Goal: Task Accomplishment & Management: Use online tool/utility

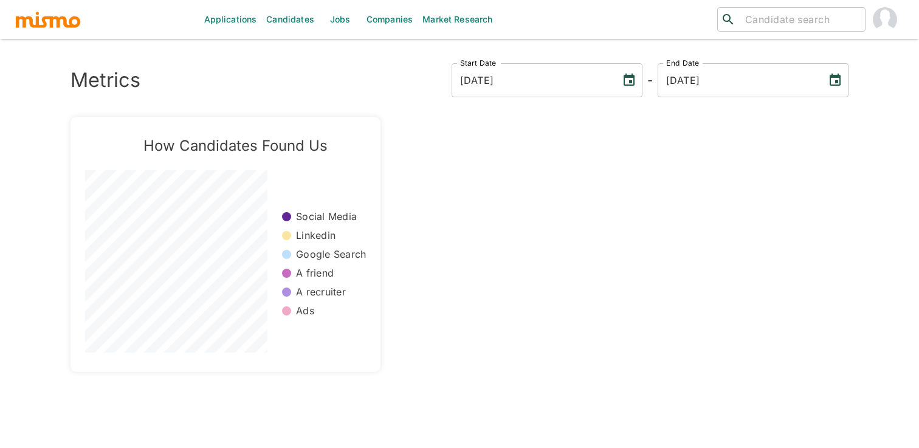
click at [349, 28] on link "Jobs" at bounding box center [340, 19] width 43 height 39
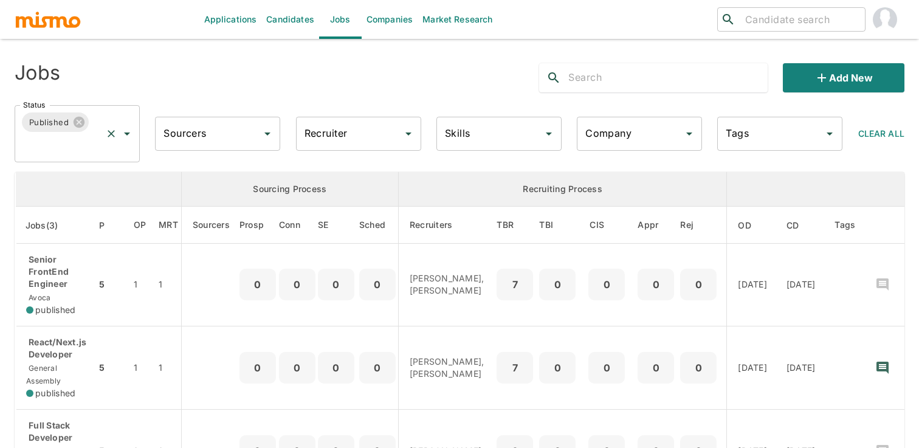
click at [131, 131] on icon "Open" at bounding box center [127, 133] width 15 height 15
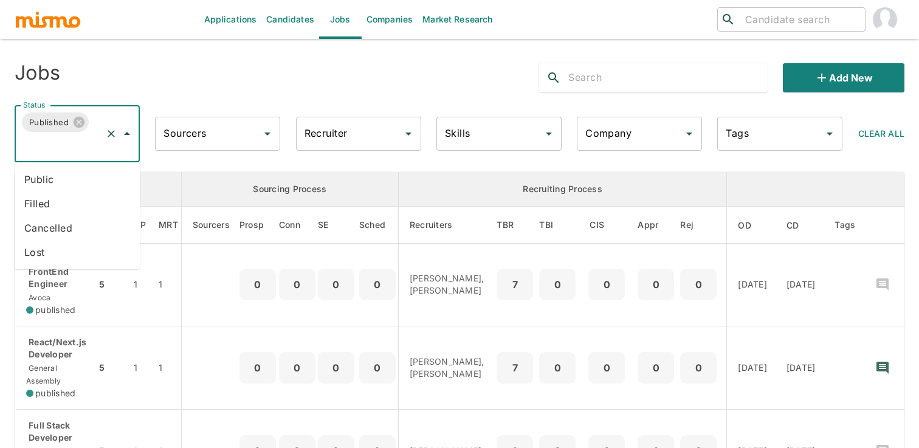
click at [69, 180] on li "Public" at bounding box center [77, 179] width 125 height 24
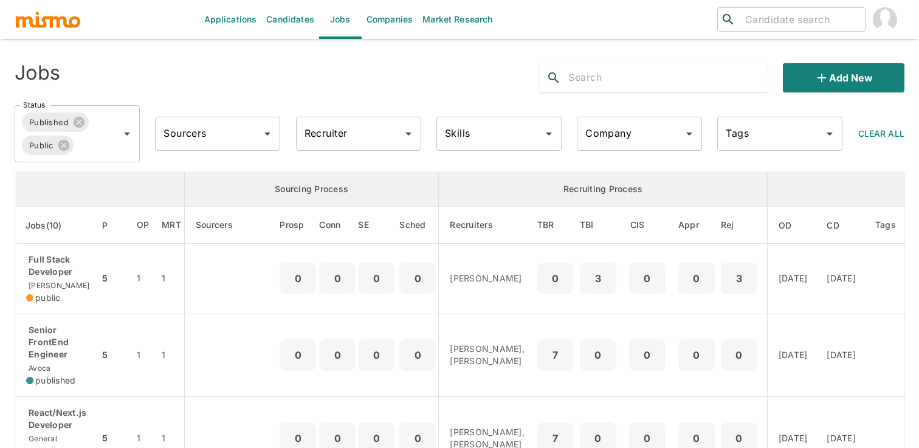
click at [295, 16] on link "Candidates" at bounding box center [290, 19] width 58 height 39
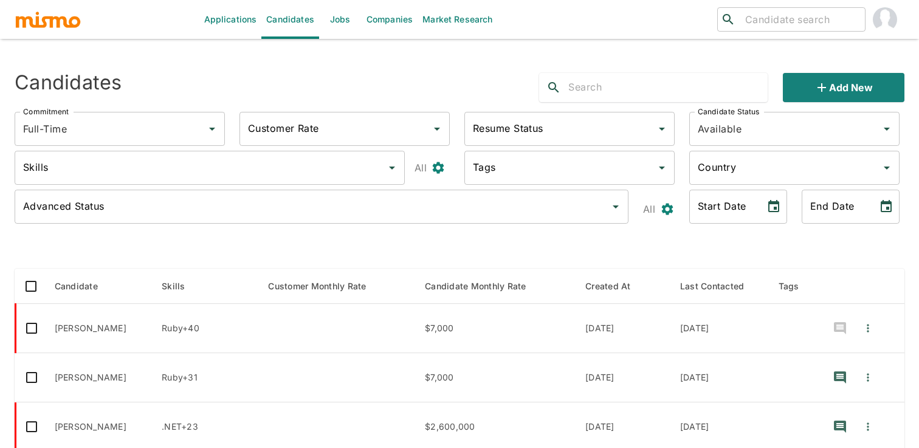
click at [744, 171] on input "Country" at bounding box center [784, 167] width 181 height 23
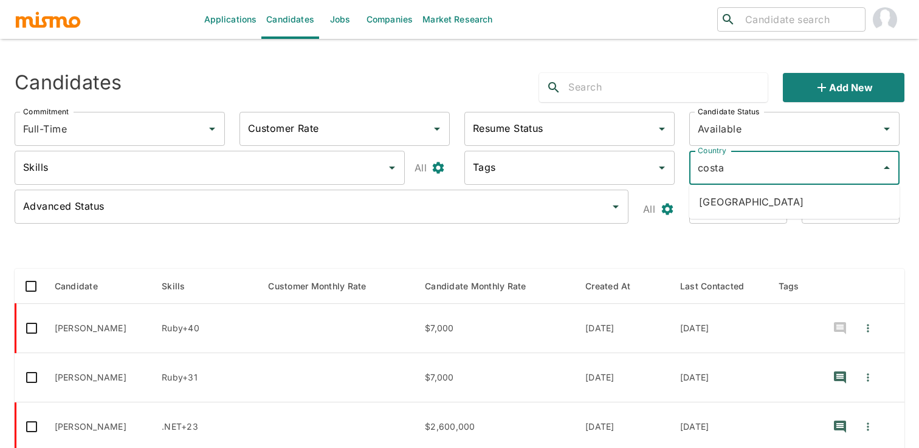
type input "costa r"
click at [756, 199] on li "[GEOGRAPHIC_DATA]" at bounding box center [794, 202] width 210 height 24
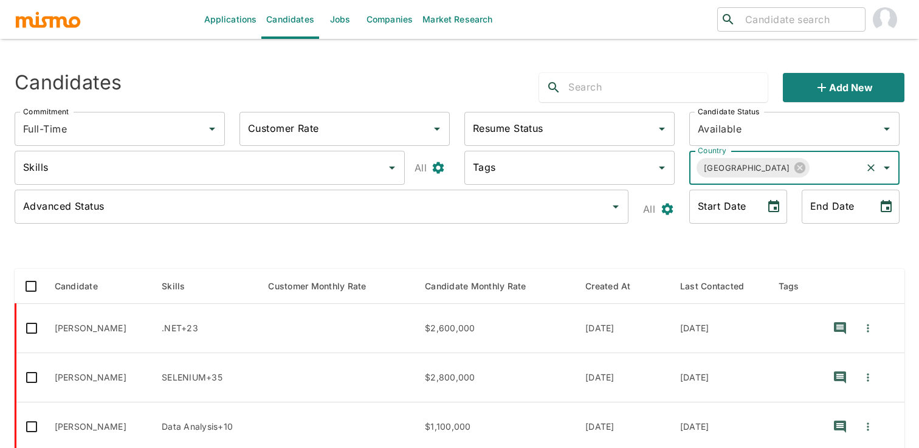
click at [617, 236] on div "Candidates Add new Commitment Full-Time Commitment Customer Rate Customer Rate …" at bounding box center [459, 450] width 889 height 774
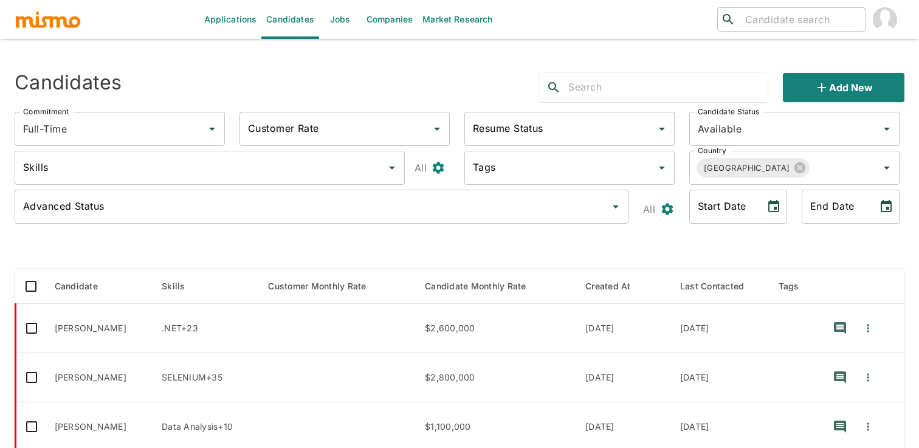
click at [186, 183] on div "Skills" at bounding box center [210, 168] width 390 height 34
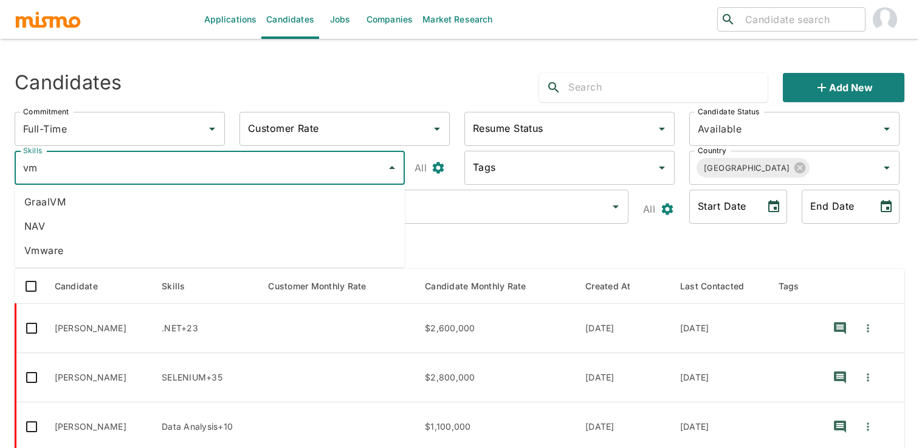
type input "vmw"
click at [144, 225] on li "Vmware" at bounding box center [210, 226] width 390 height 24
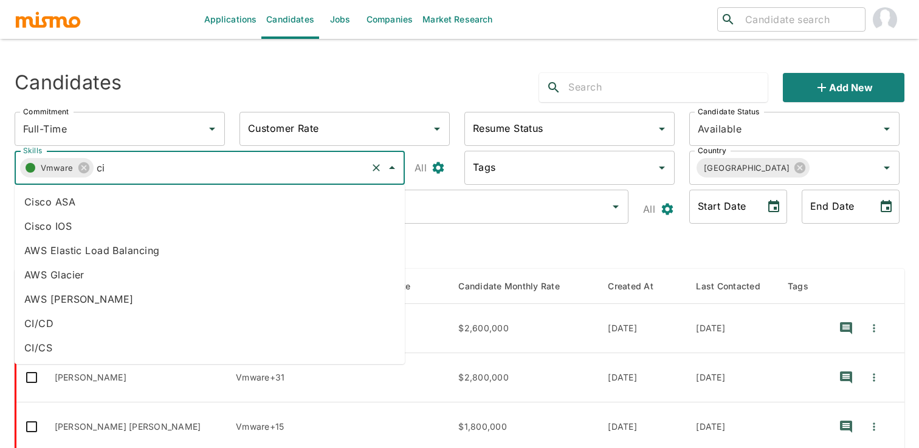
type input "cit"
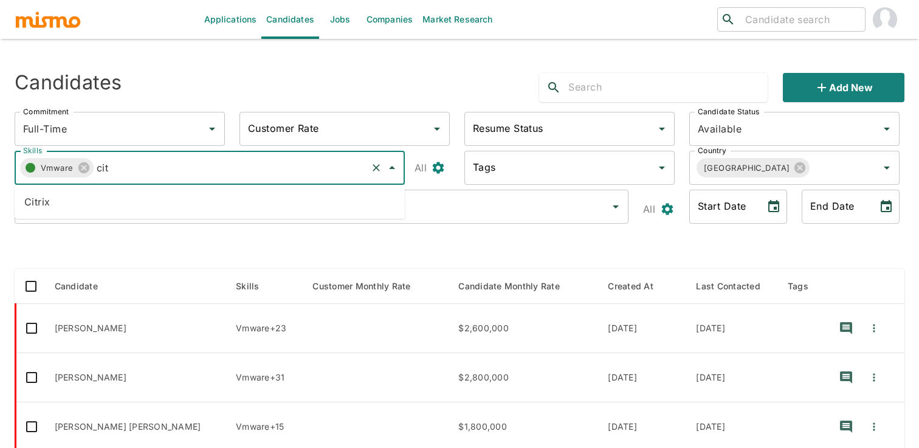
click at [186, 197] on li "Citrix" at bounding box center [210, 202] width 390 height 24
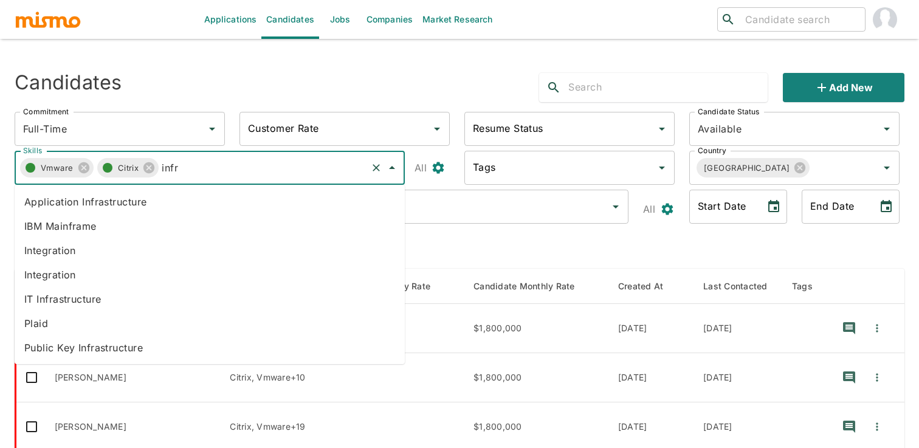
type input "infra"
click at [185, 306] on li "IT Infrastructure" at bounding box center [210, 299] width 390 height 24
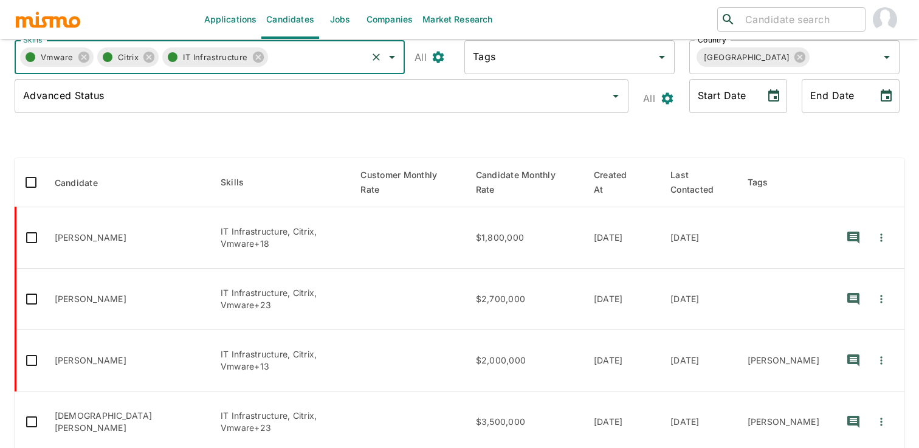
scroll to position [104, 0]
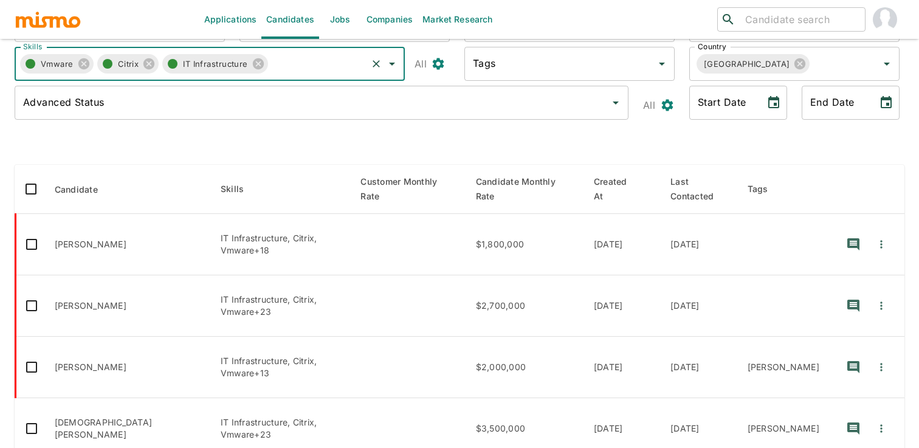
click at [465, 214] on td "enhanced table" at bounding box center [408, 244] width 115 height 61
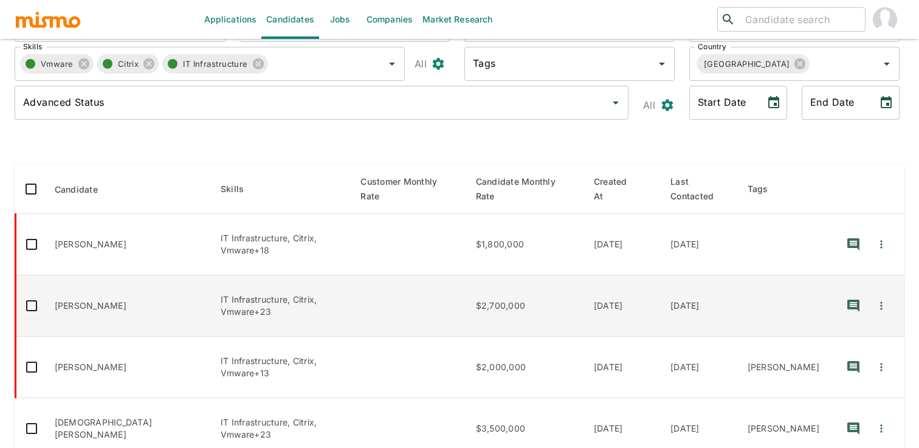
click at [487, 293] on td "$2,700,000" at bounding box center [525, 305] width 118 height 61
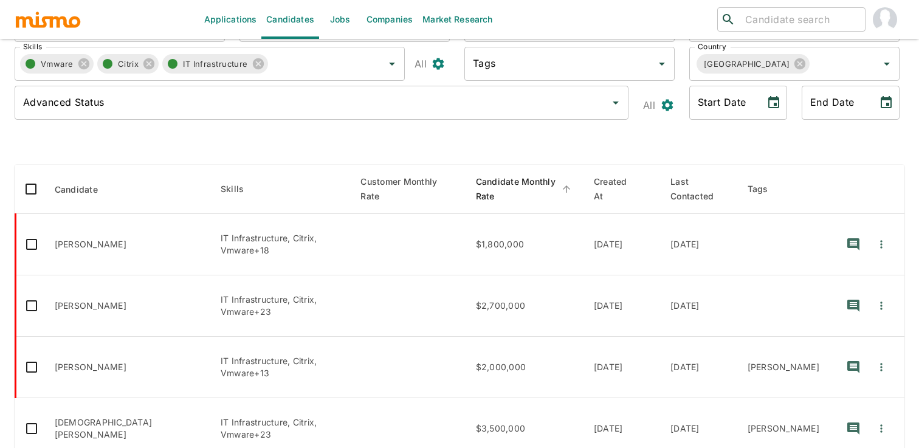
click at [506, 185] on span "Candidate Monthly Rate" at bounding box center [525, 188] width 98 height 29
click at [643, 183] on span "Created At" at bounding box center [622, 188] width 57 height 29
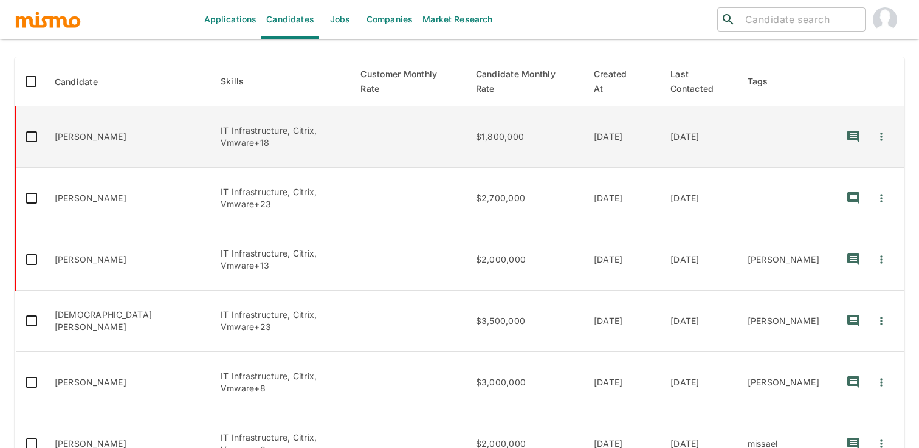
scroll to position [214, 0]
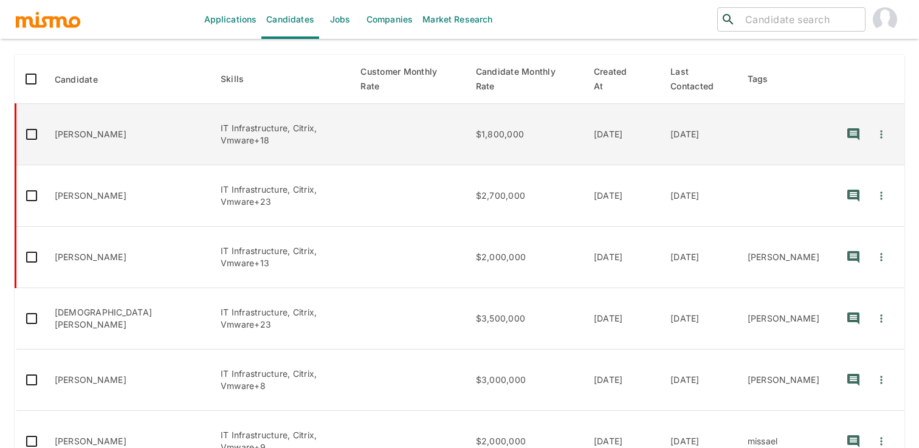
click at [519, 227] on td "$2,000,000" at bounding box center [525, 257] width 118 height 61
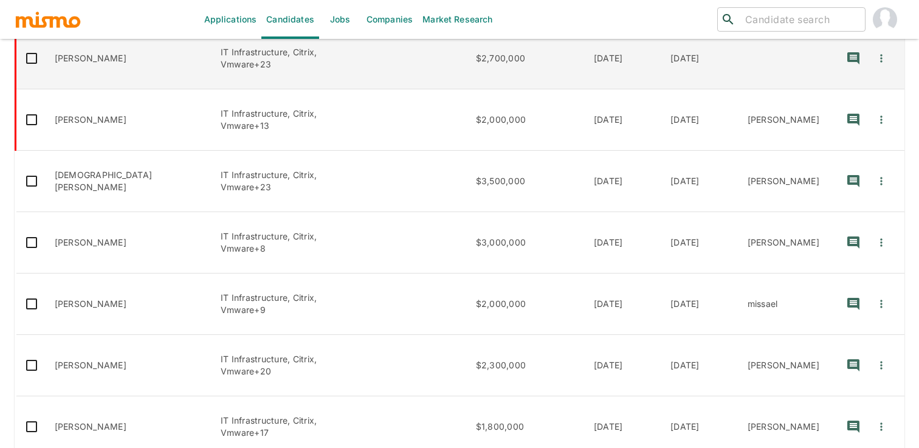
scroll to position [352, 0]
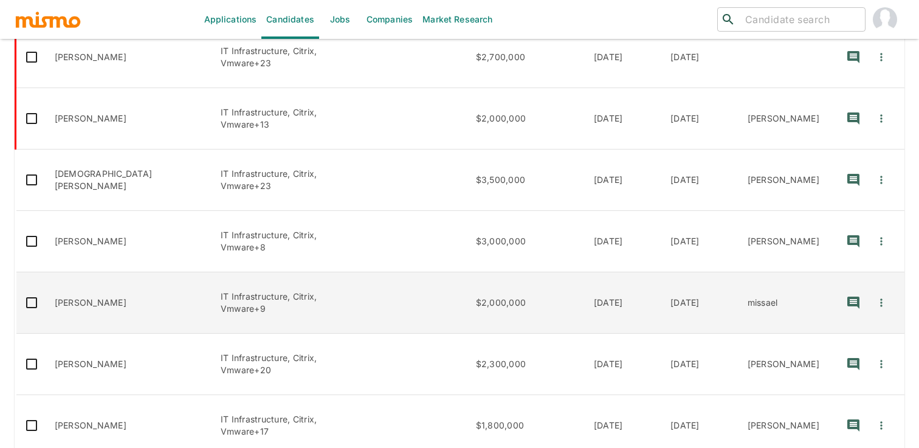
click at [445, 272] on td "enhanced table" at bounding box center [408, 302] width 115 height 61
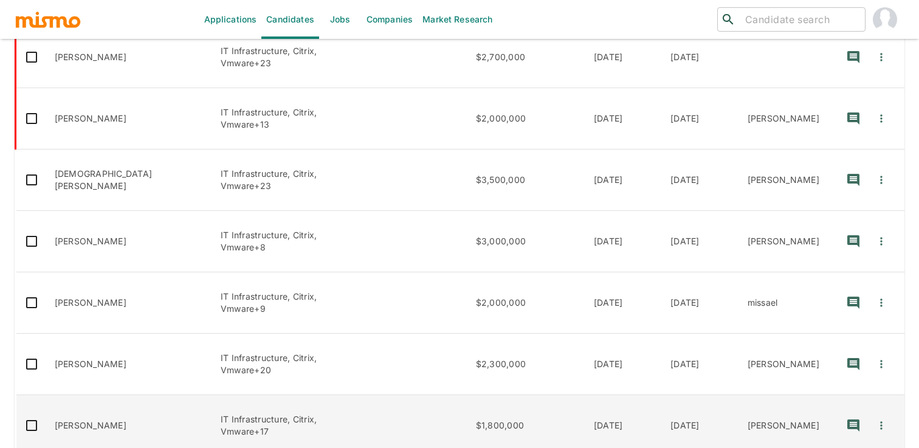
click at [428, 395] on td "enhanced table" at bounding box center [408, 425] width 115 height 61
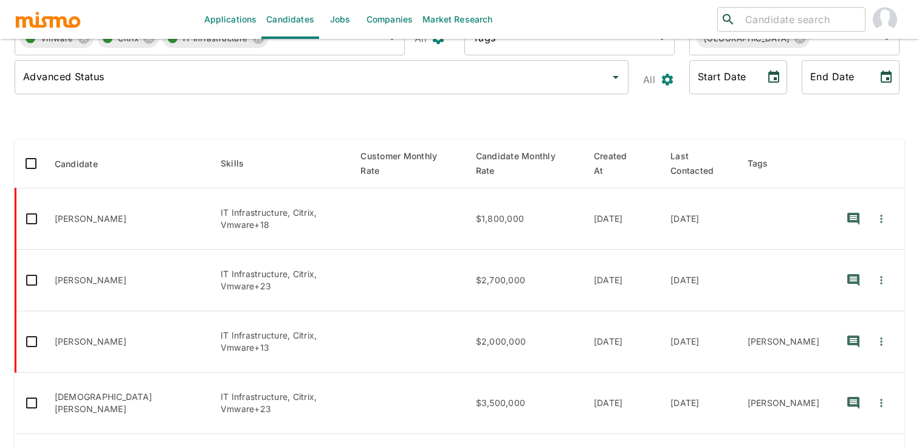
scroll to position [0, 0]
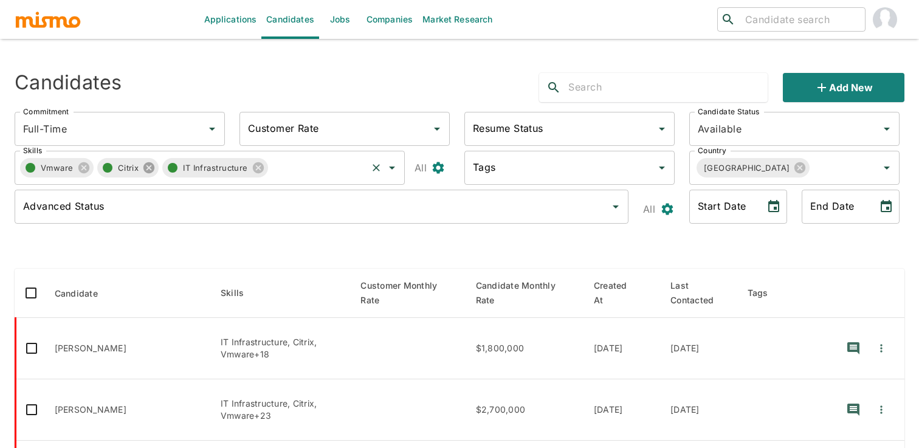
click at [149, 165] on icon at bounding box center [148, 167] width 11 height 11
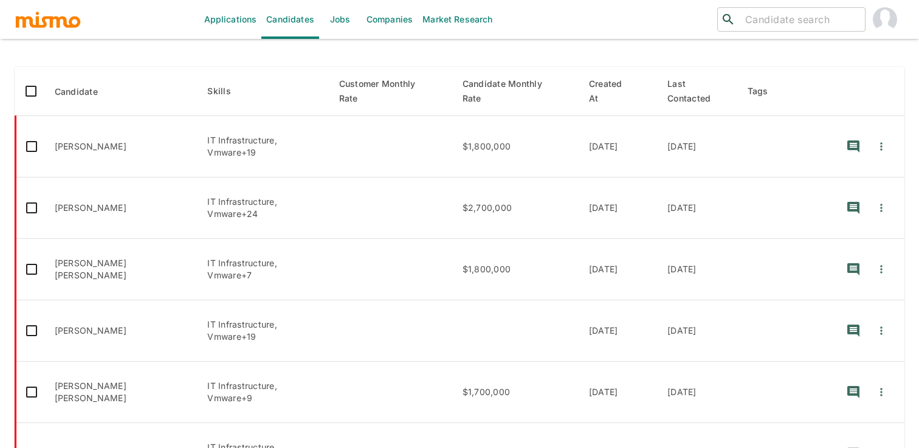
scroll to position [202, 0]
click at [453, 238] on td "enhanced table" at bounding box center [390, 268] width 123 height 61
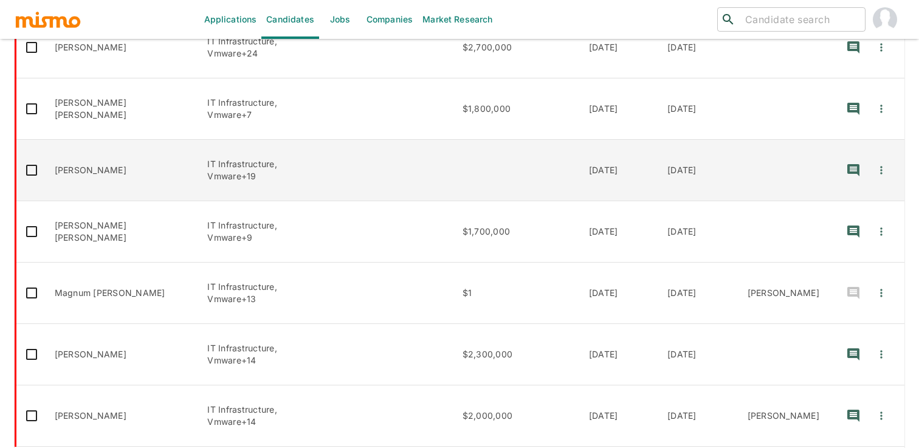
scroll to position [363, 0]
click at [548, 139] on td "enhanced table" at bounding box center [516, 169] width 126 height 61
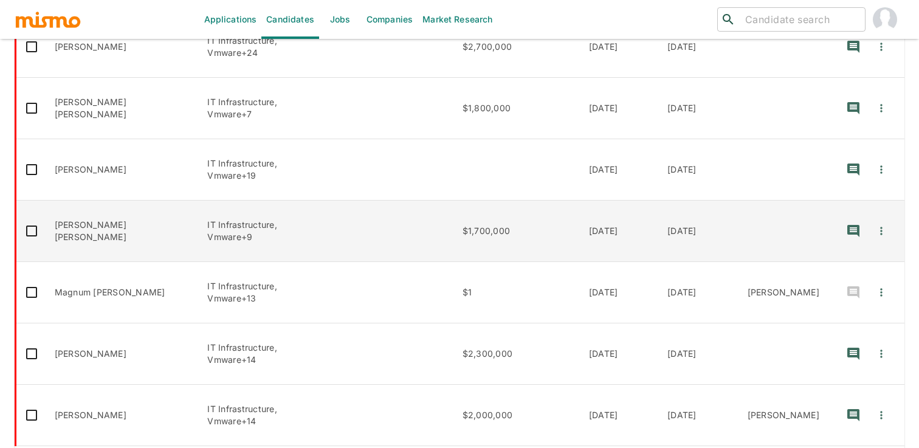
click at [579, 200] on td "$1,700,000" at bounding box center [516, 230] width 126 height 61
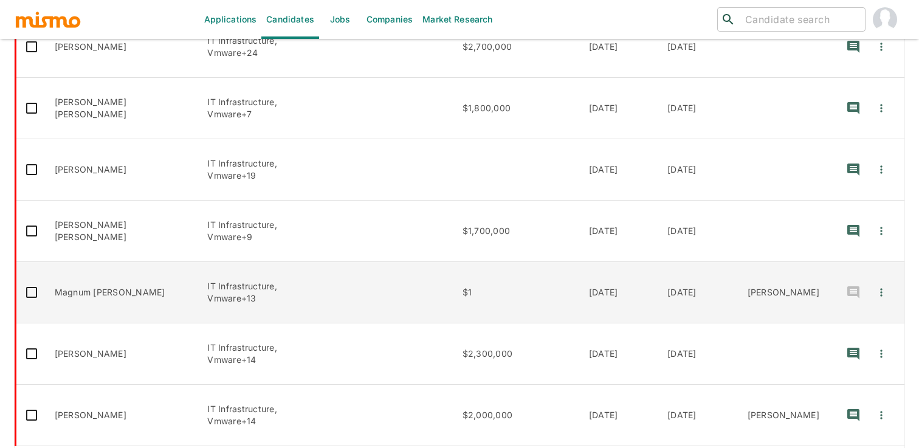
click at [488, 262] on td "$1" at bounding box center [516, 292] width 126 height 61
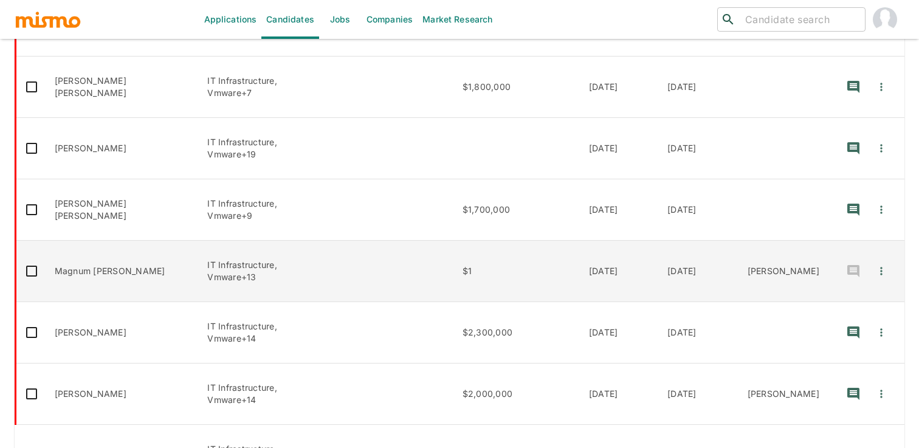
scroll to position [389, 0]
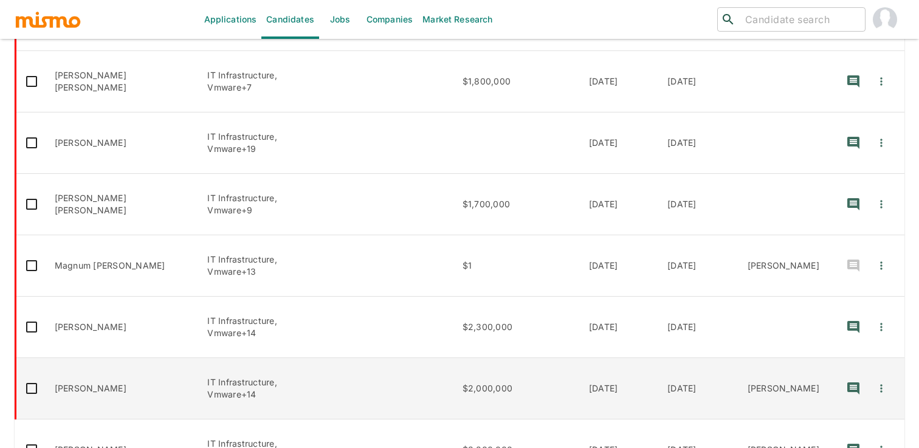
click at [437, 358] on td "enhanced table" at bounding box center [390, 388] width 123 height 61
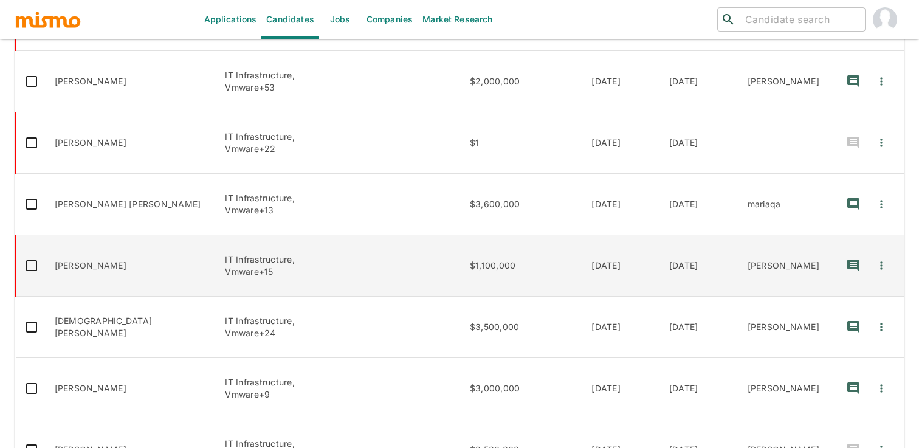
click at [581, 235] on td "$1,100,000" at bounding box center [521, 265] width 122 height 61
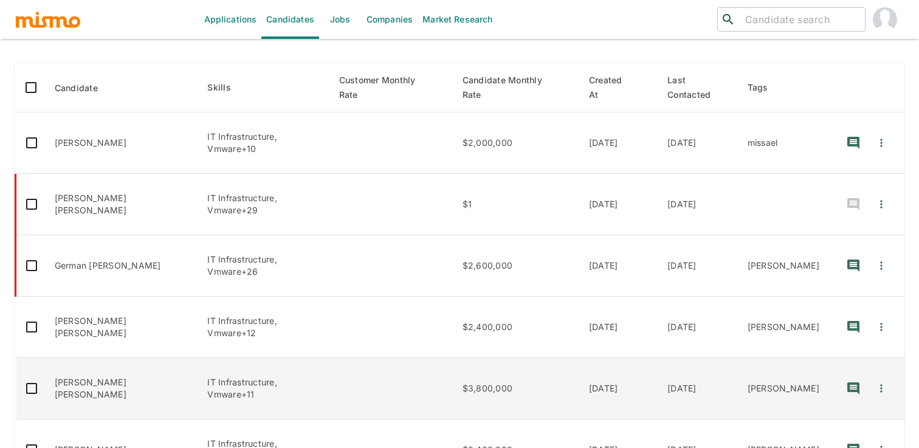
scroll to position [208, 0]
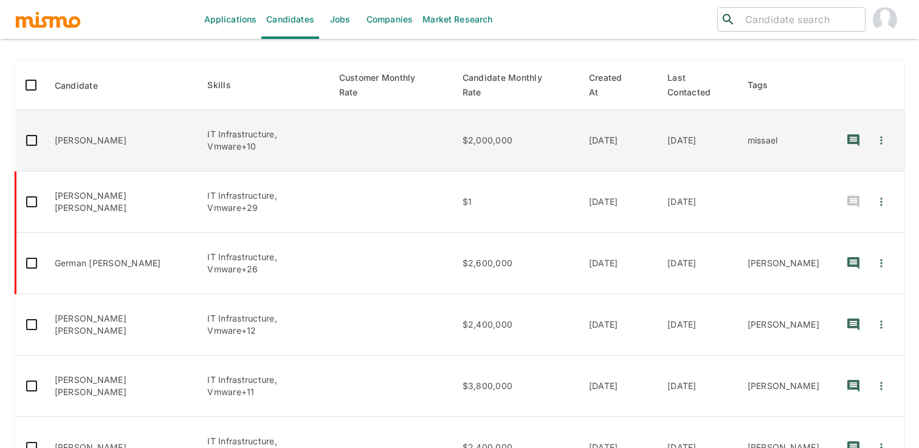
click at [577, 120] on td "$2,000,000" at bounding box center [516, 140] width 126 height 61
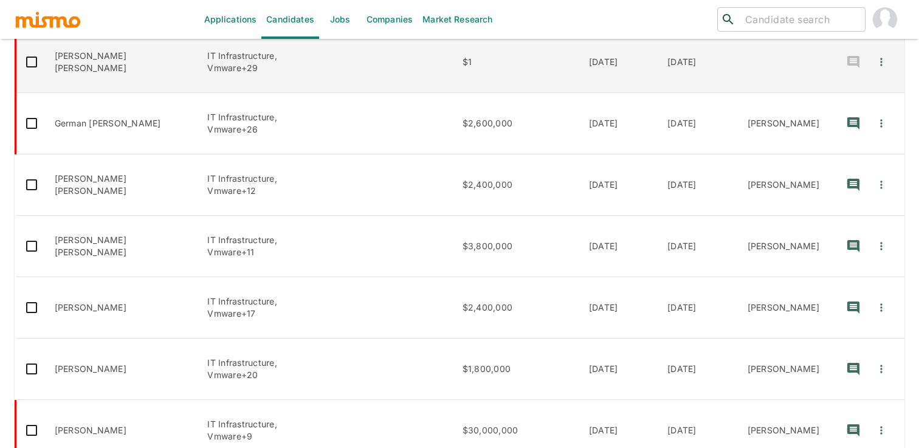
scroll to position [389, 0]
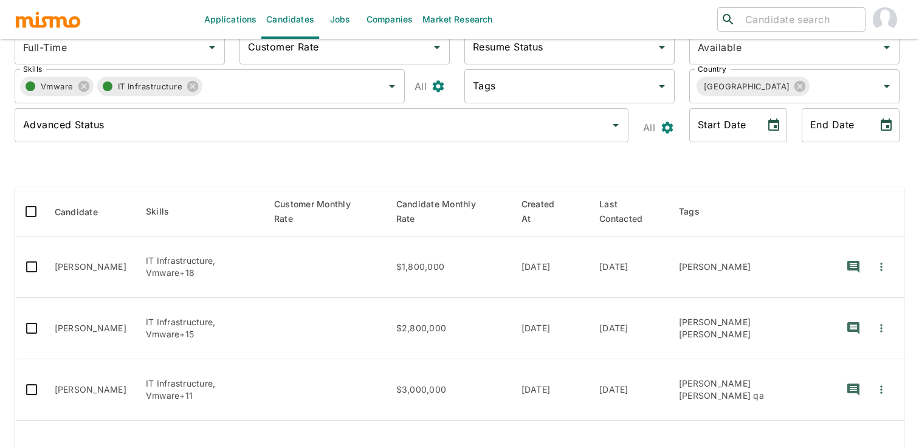
scroll to position [114, 0]
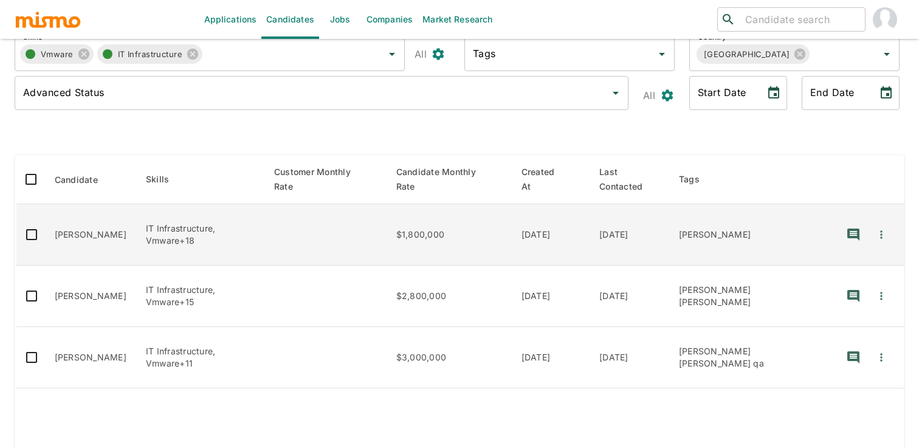
click at [590, 225] on td "08/21/2023" at bounding box center [551, 234] width 78 height 61
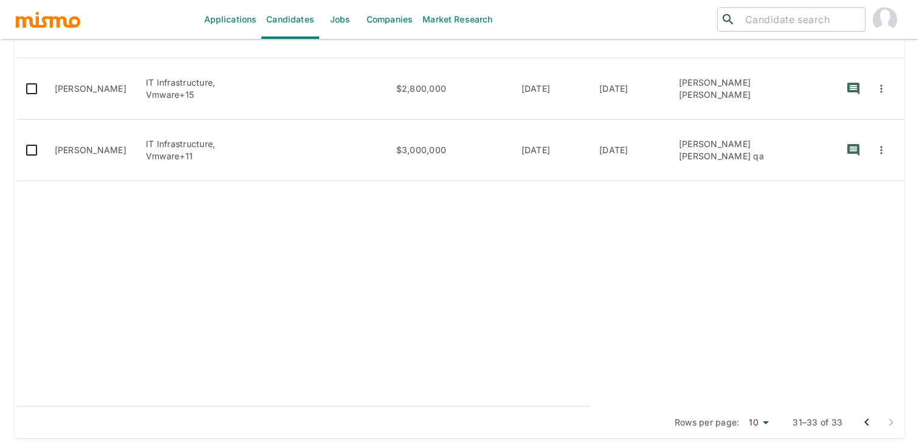
click at [870, 423] on icon "Go to previous page" at bounding box center [866, 422] width 15 height 15
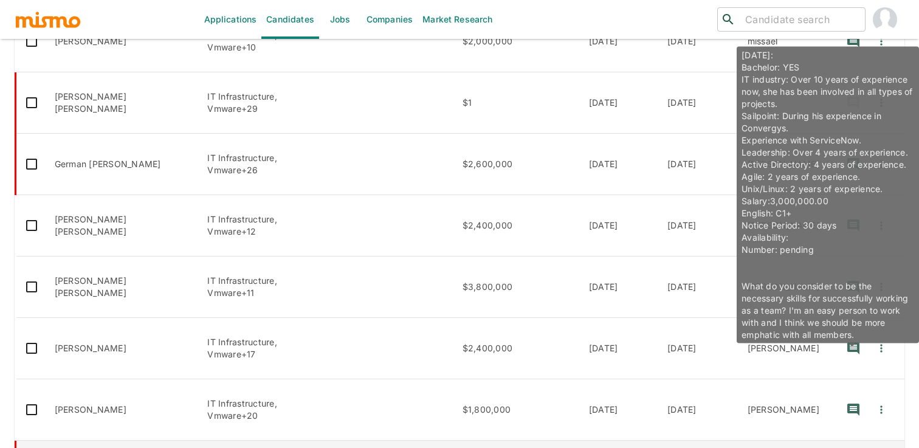
scroll to position [389, 0]
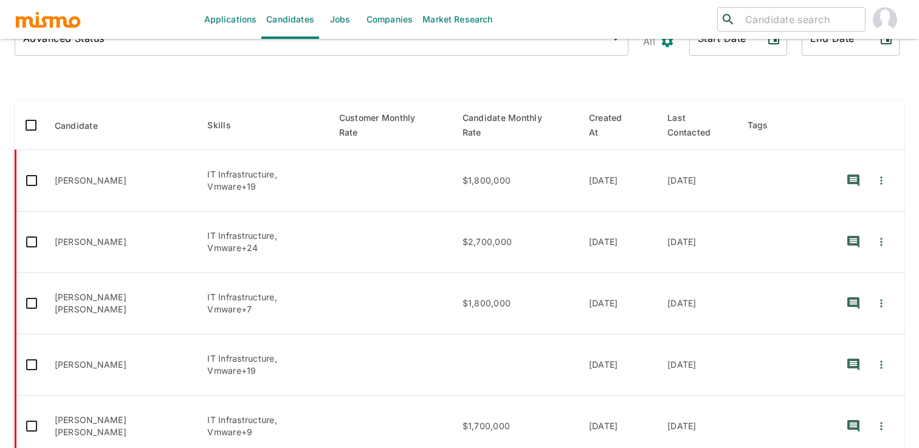
scroll to position [163, 0]
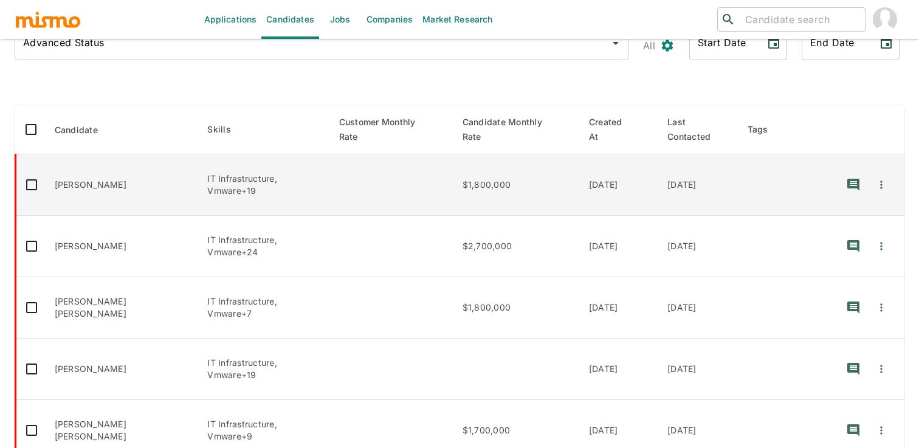
click at [711, 188] on td "08/25/2025" at bounding box center [697, 184] width 80 height 61
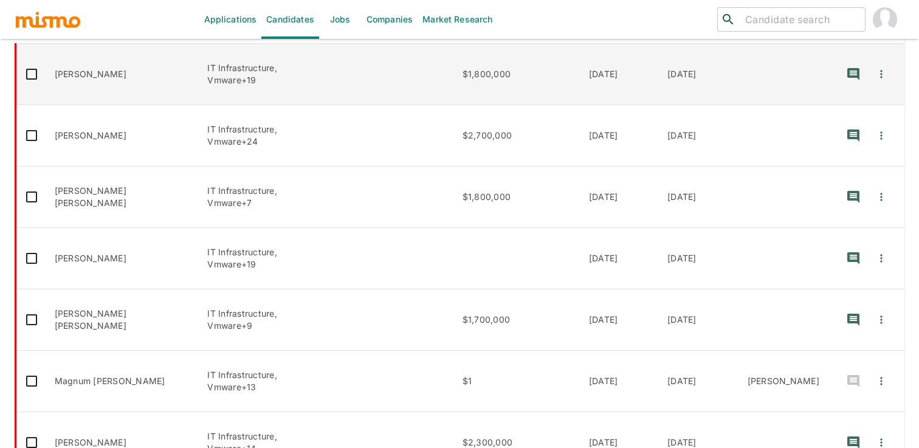
scroll to position [282, 0]
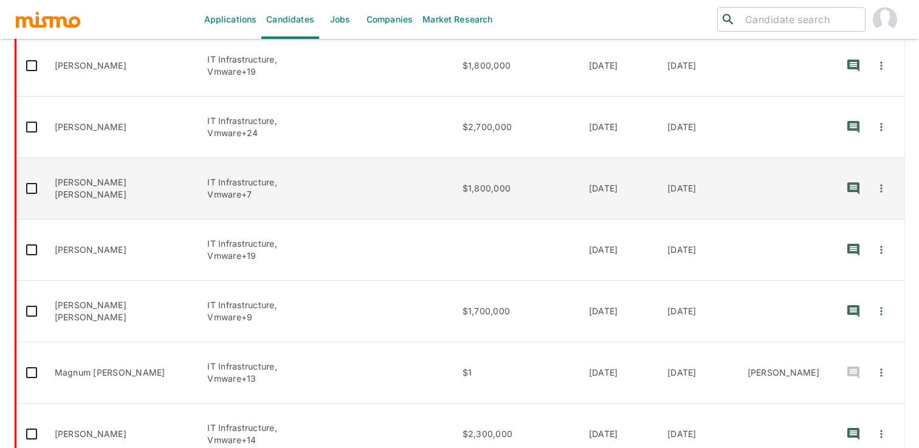
click at [657, 159] on td "03/05/2025" at bounding box center [618, 188] width 78 height 61
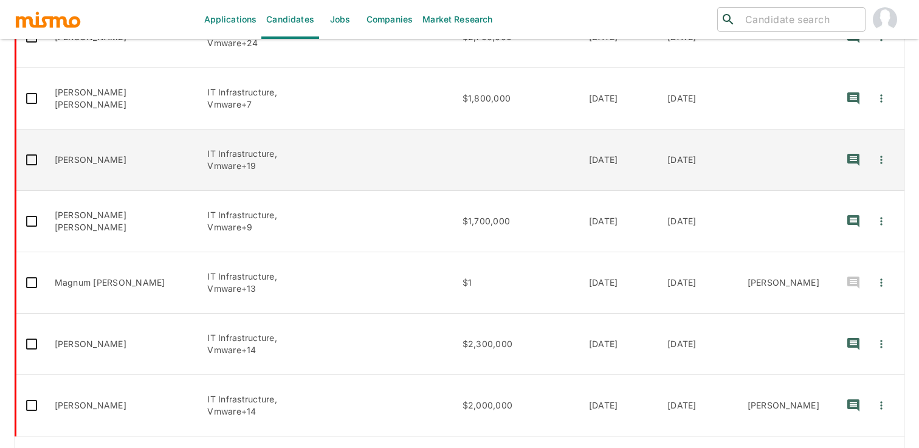
scroll to position [389, 0]
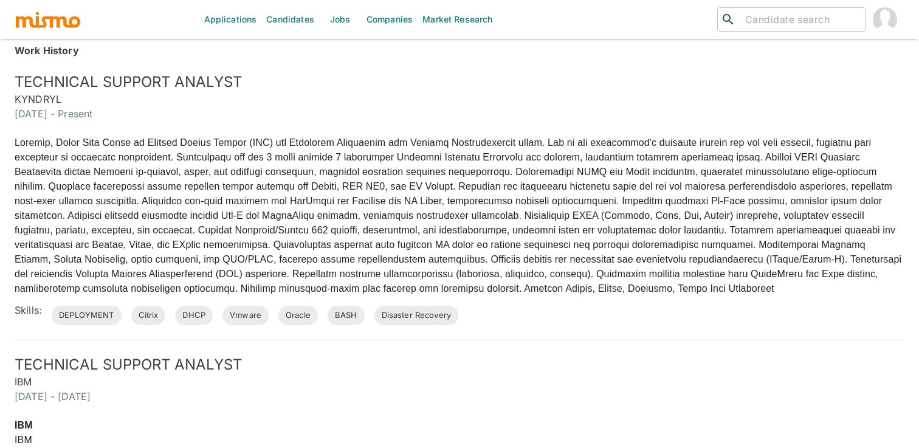
scroll to position [389, 0]
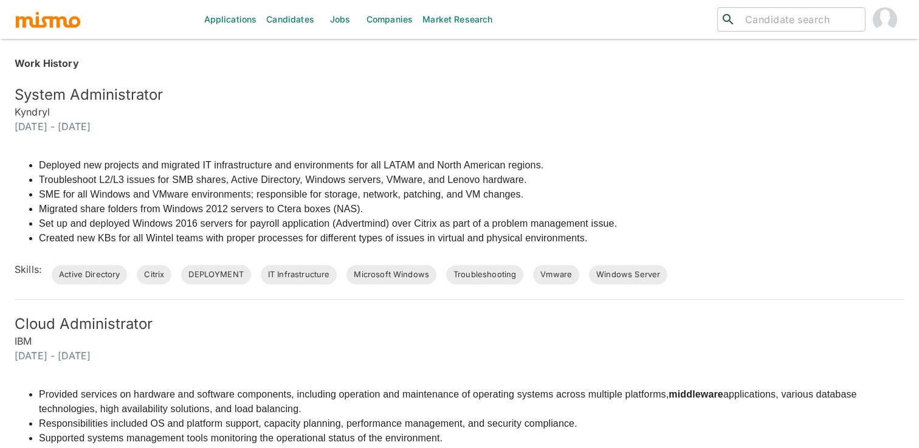
scroll to position [491, 0]
click at [596, 175] on li "Troubleshoot L2/L3 issues for SMB shares, Active Directory, Windows servers, VM…" at bounding box center [328, 179] width 578 height 15
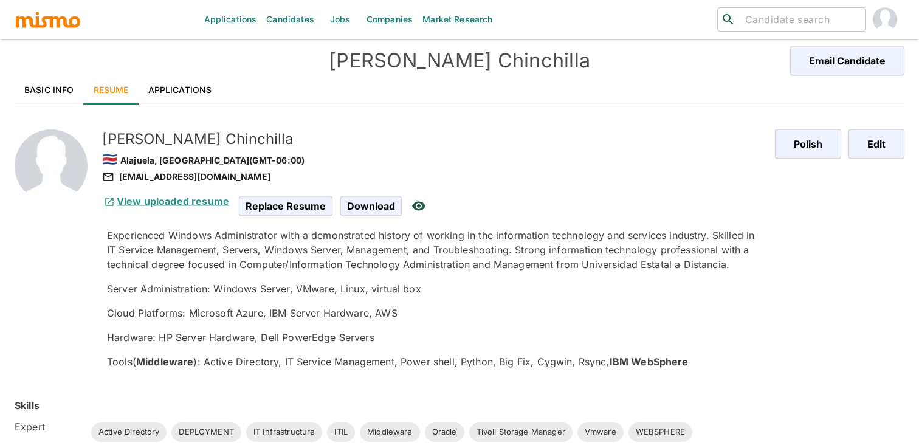
scroll to position [0, 0]
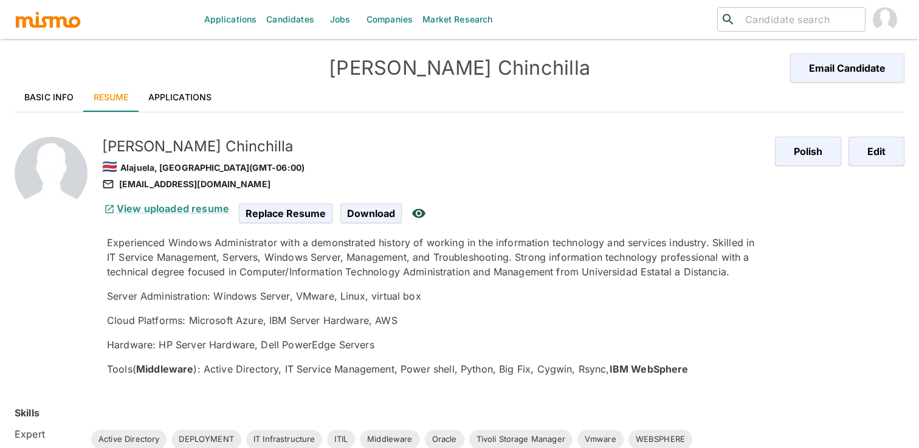
click at [208, 201] on h6 "View uploaded resume" at bounding box center [165, 208] width 127 height 15
click at [205, 209] on link "View uploaded resume" at bounding box center [165, 208] width 127 height 12
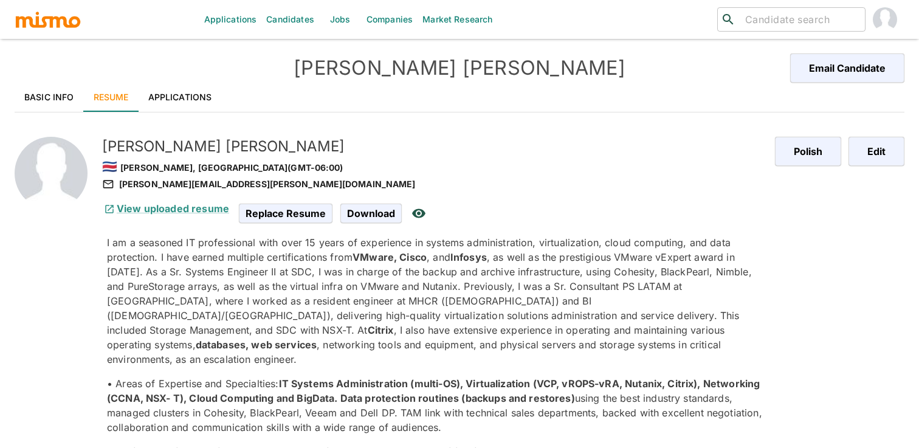
click at [213, 97] on link "Applications" at bounding box center [180, 97] width 83 height 29
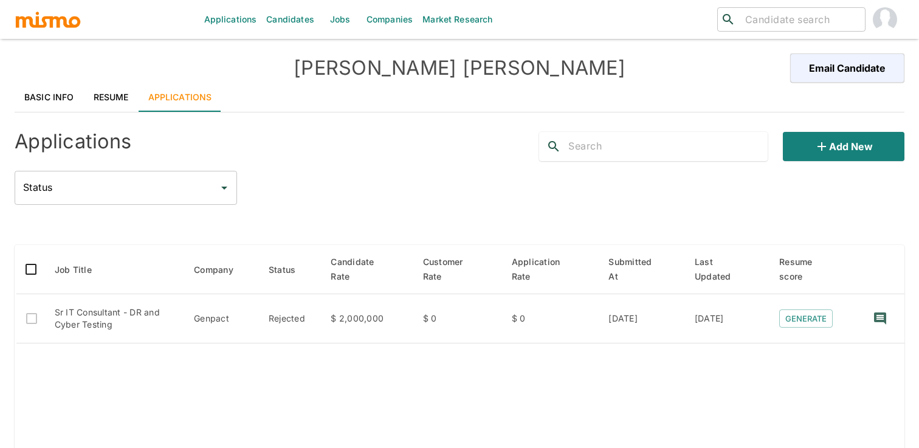
click at [92, 95] on link "Resume" at bounding box center [111, 97] width 55 height 29
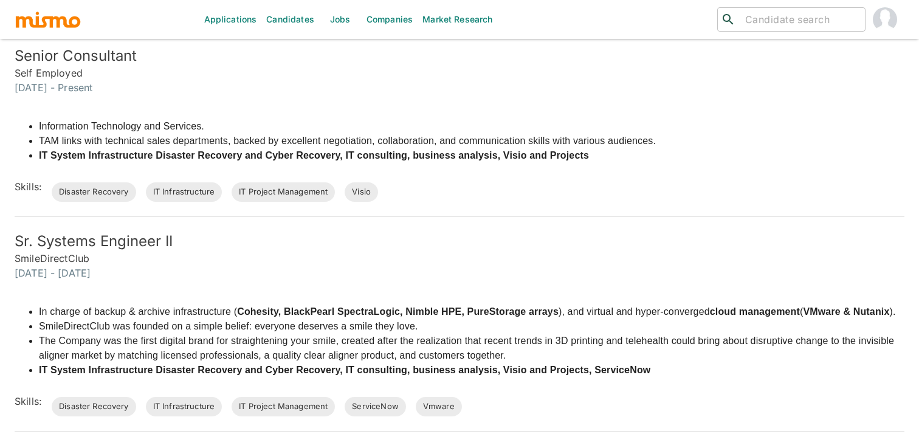
scroll to position [679, 0]
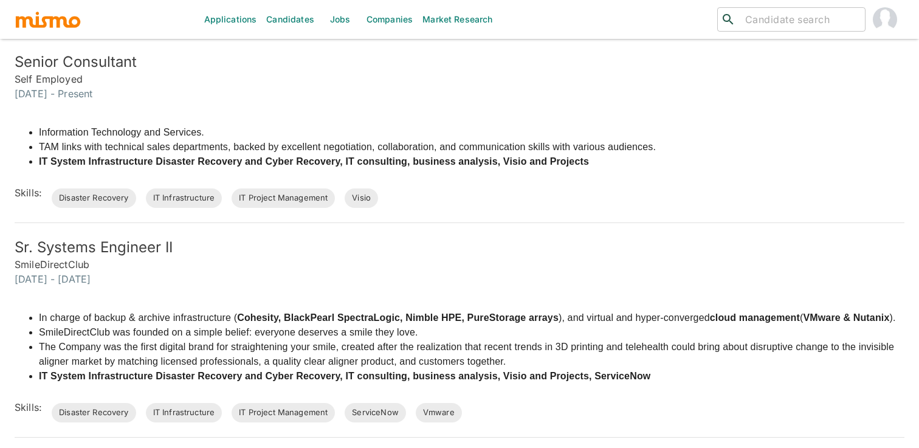
click at [669, 106] on div "Information Technology and Services. TAM links with technical sales departments…" at bounding box center [452, 154] width 904 height 107
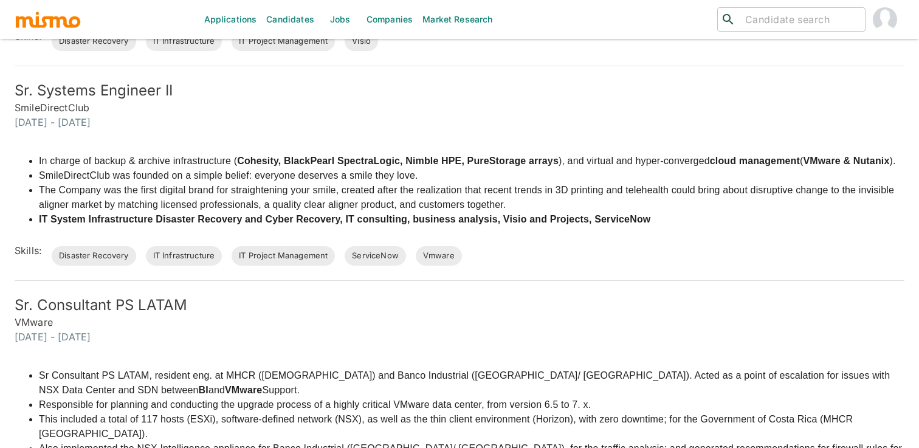
scroll to position [843, 0]
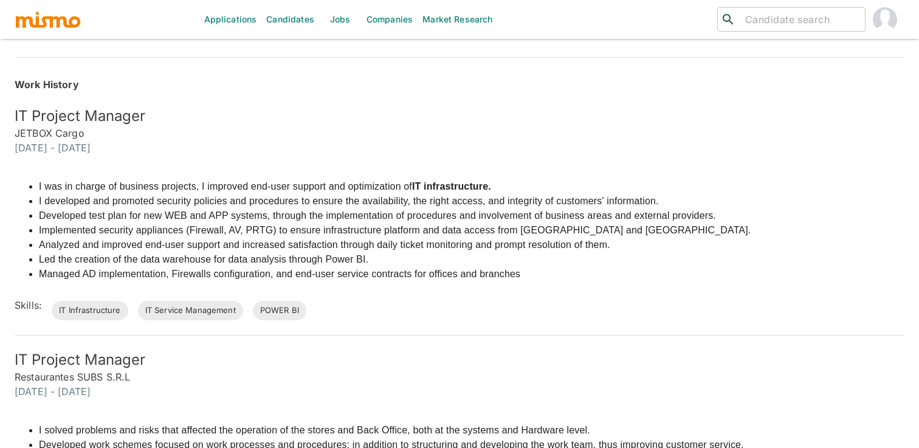
scroll to position [529, 0]
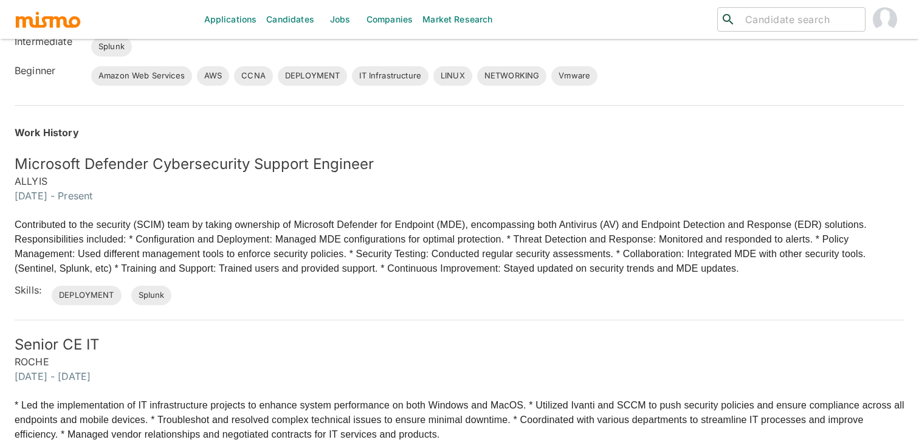
scroll to position [389, 0]
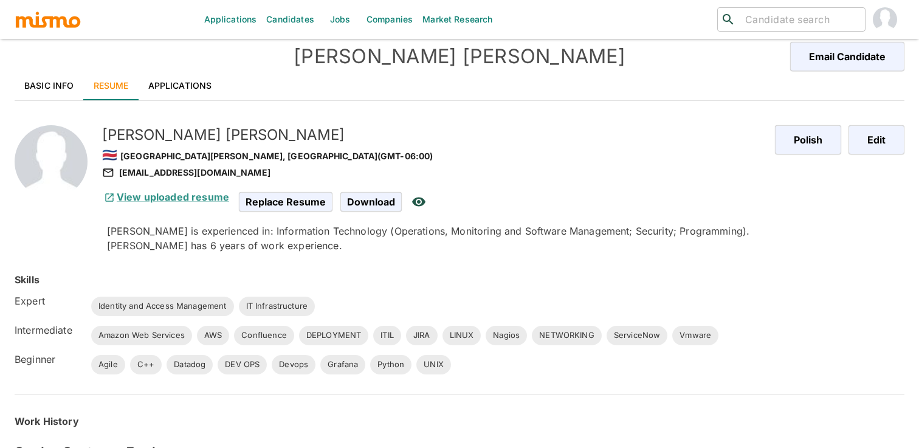
scroll to position [5, 0]
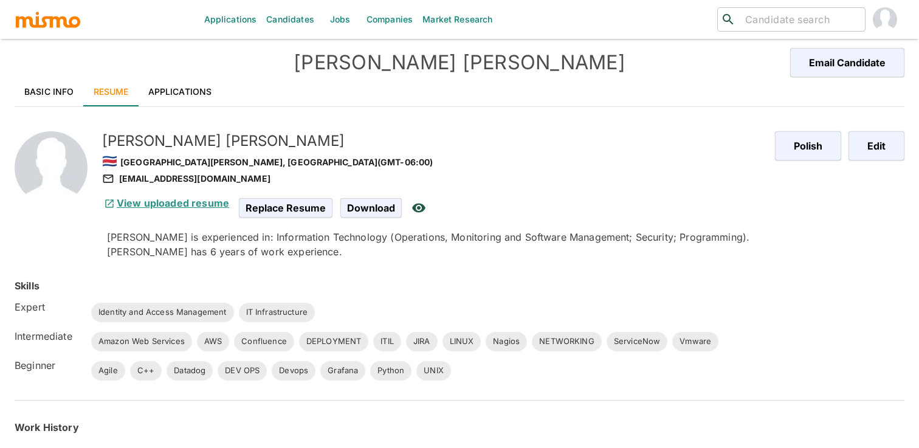
click at [193, 201] on link "View uploaded resume" at bounding box center [165, 203] width 127 height 12
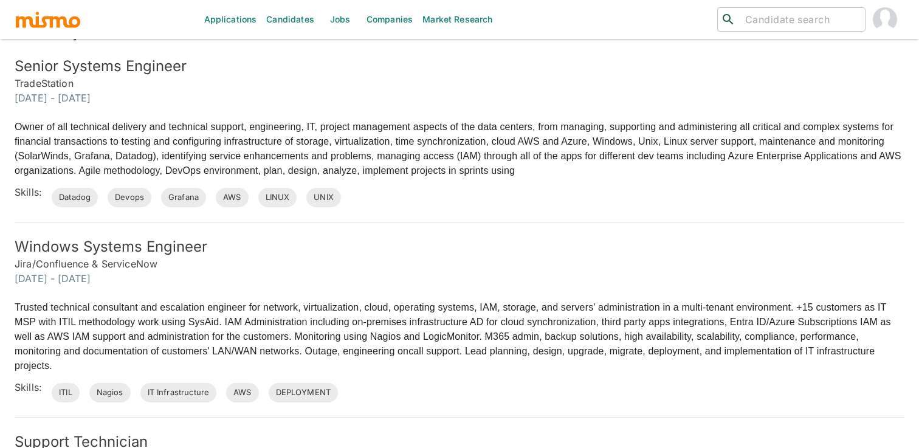
scroll to position [399, 0]
click at [565, 229] on div "Windows Systems Engineer Jira/Confluence & ServiceNow October 2020 - January 20…" at bounding box center [452, 253] width 904 height 63
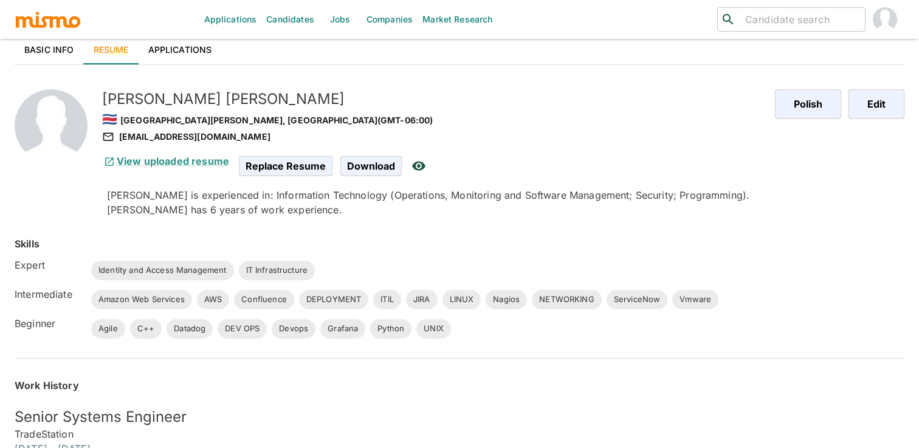
scroll to position [19, 0]
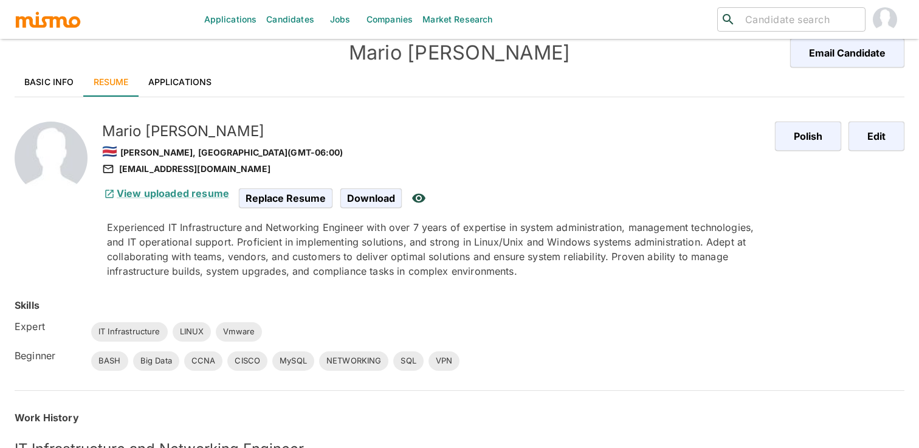
scroll to position [15, 0]
click at [201, 189] on link "View uploaded resume" at bounding box center [165, 194] width 127 height 12
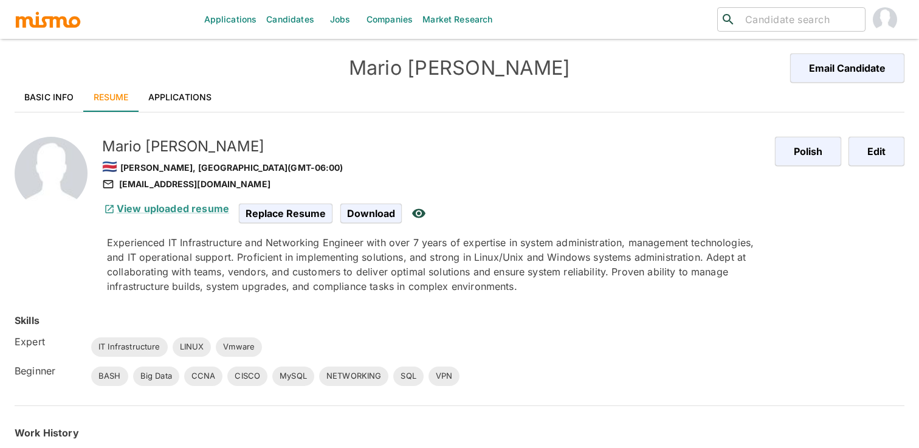
click at [51, 94] on link "Basic Info" at bounding box center [49, 97] width 69 height 29
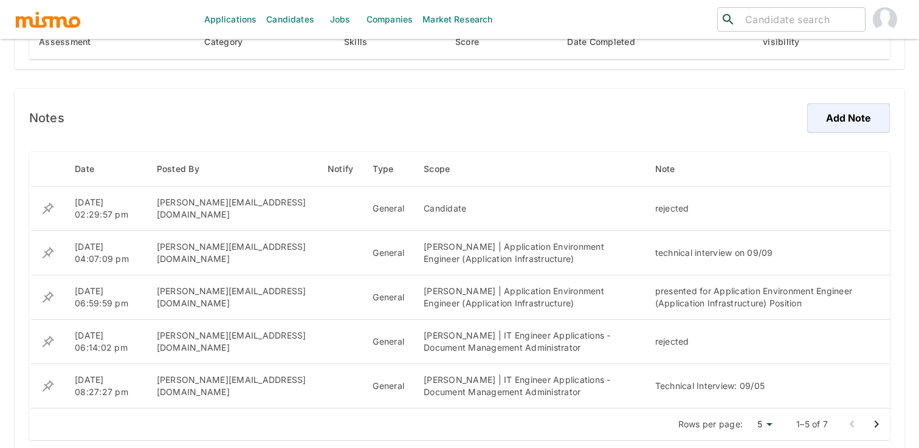
scroll to position [824, 0]
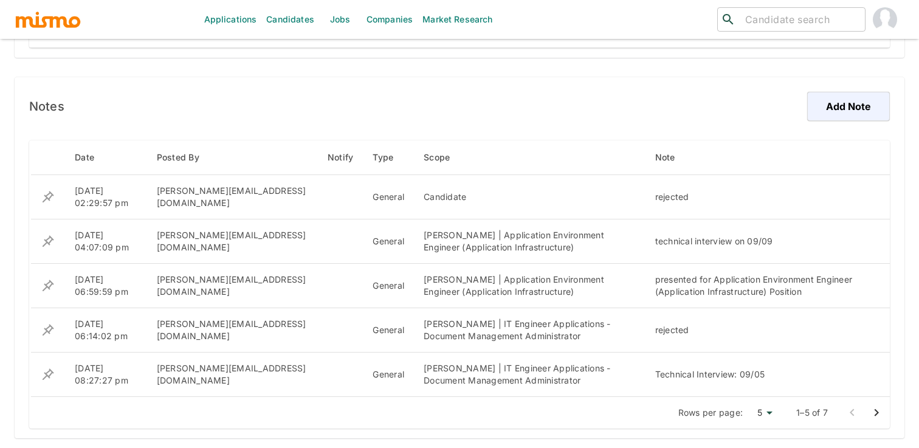
click at [879, 409] on icon "Go to next page" at bounding box center [876, 412] width 15 height 15
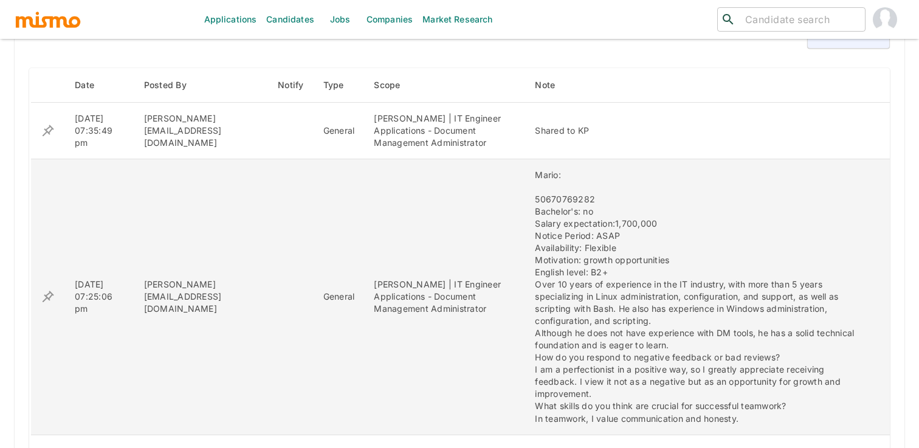
scroll to position [1007, 0]
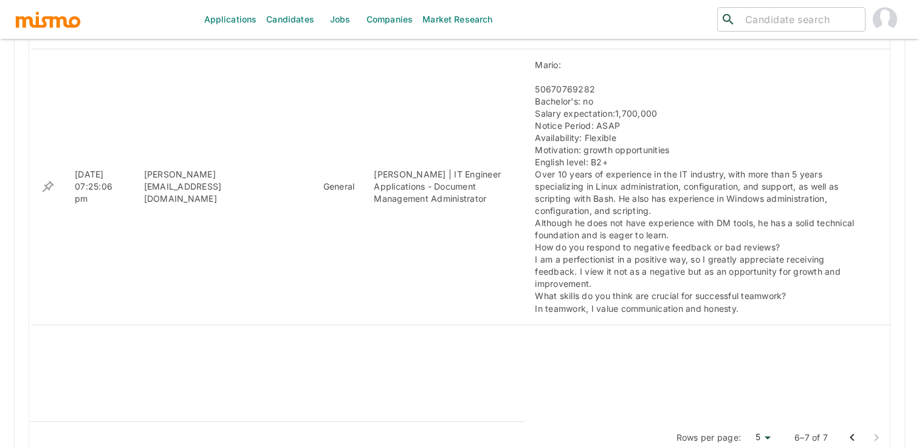
click at [855, 430] on icon "Go to previous page" at bounding box center [851, 437] width 15 height 15
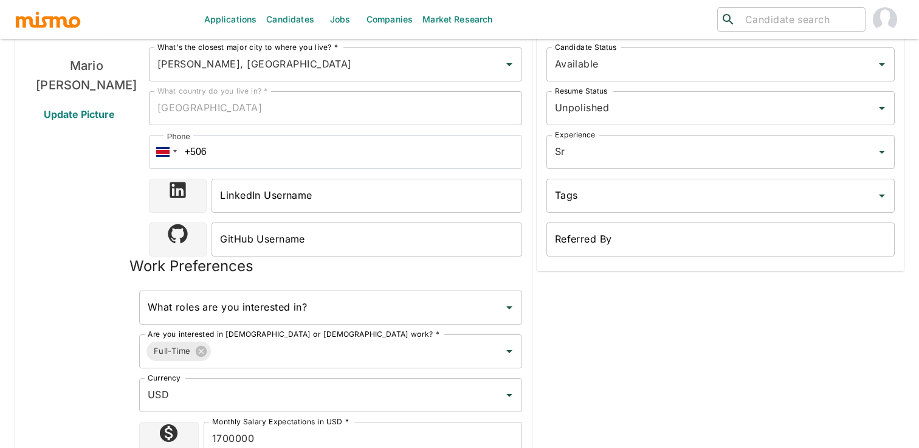
scroll to position [0, 0]
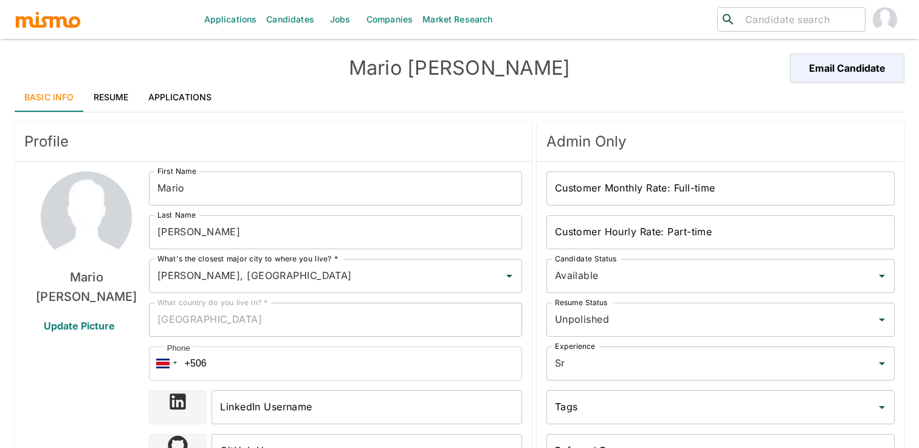
click at [187, 91] on link "Applications" at bounding box center [180, 97] width 83 height 29
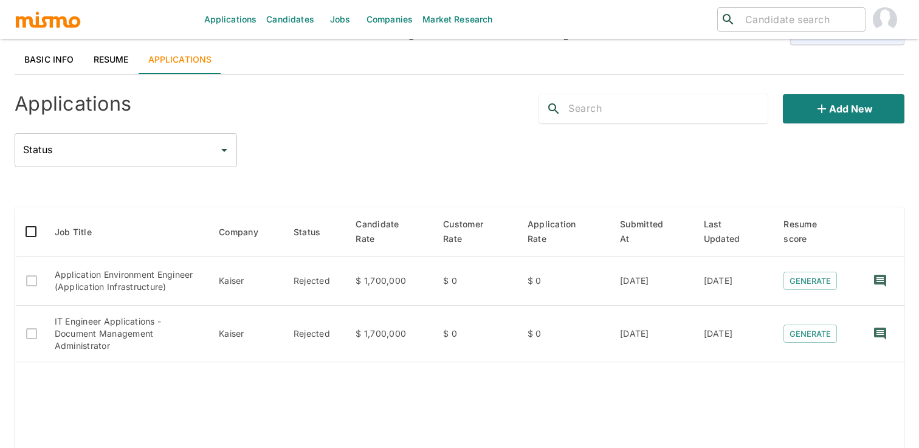
scroll to position [44, 0]
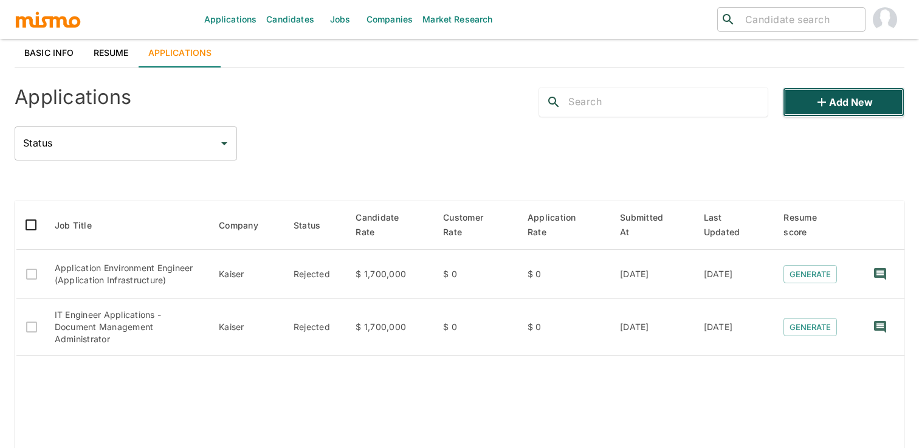
click at [832, 104] on button "Add new" at bounding box center [843, 101] width 122 height 29
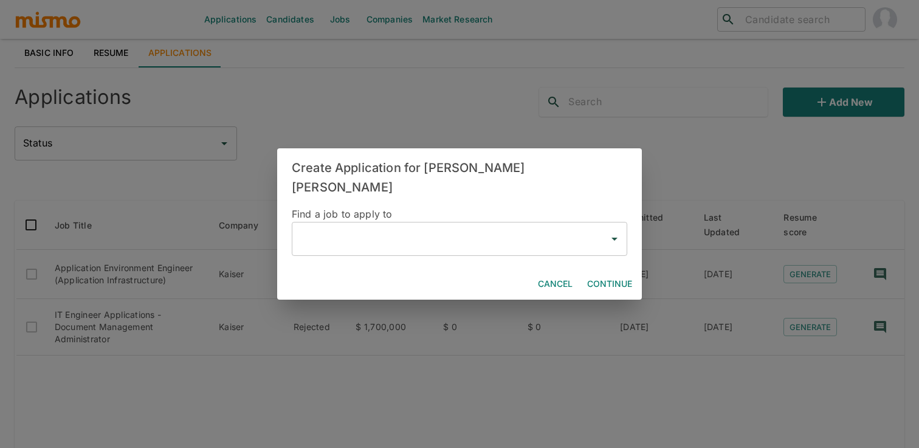
click at [442, 228] on input "text" at bounding box center [450, 238] width 306 height 23
type input "v"
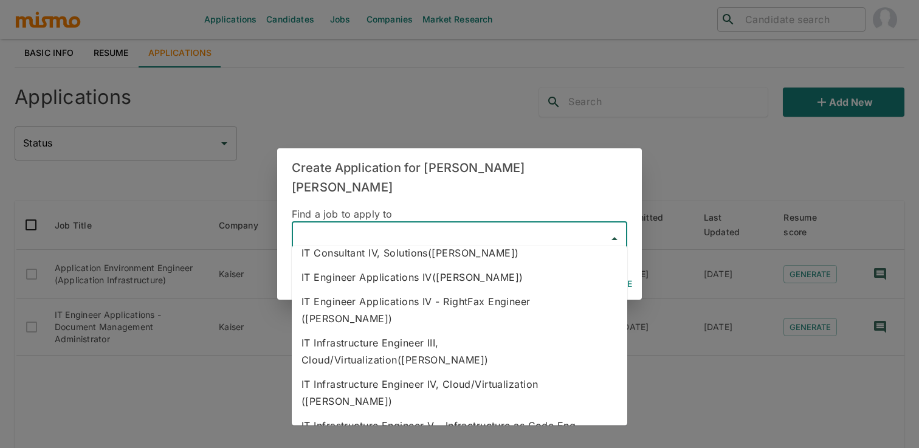
scroll to position [214, 0]
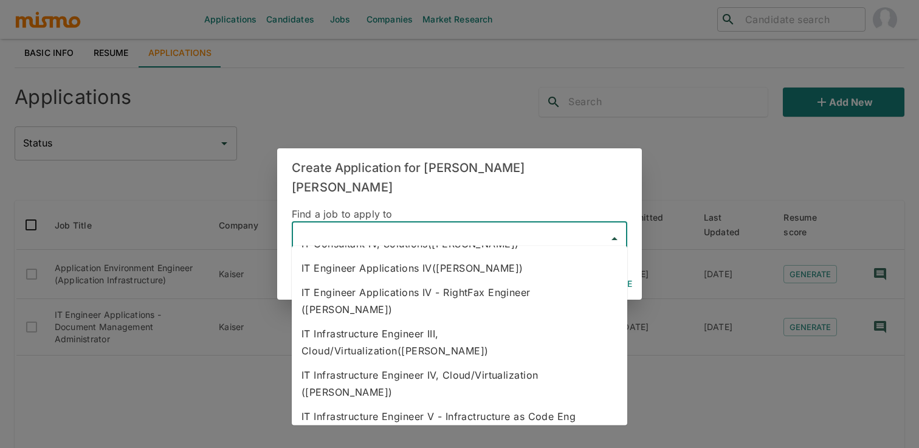
click at [533, 321] on li "IT Infrastructure Engineer III, Cloud/Virtualization(Kaiser)" at bounding box center [459, 341] width 335 height 41
type input "IT Infrastructure Engineer III, Cloud/Virtualization(Kaiser)"
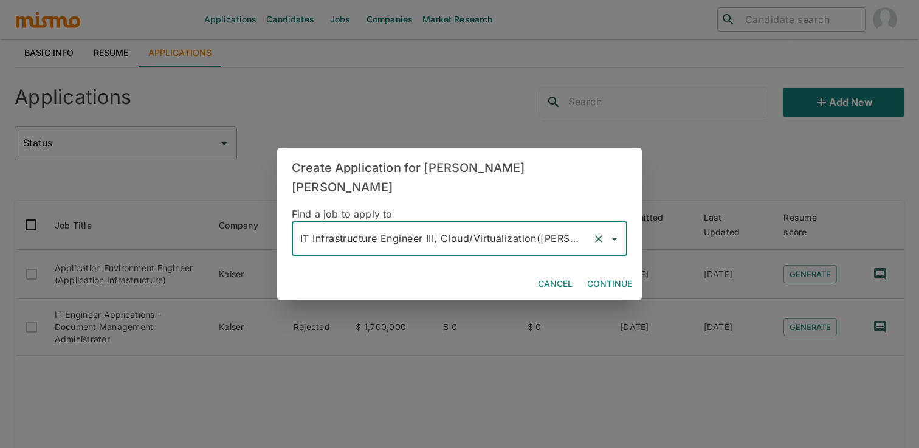
click at [606, 273] on button "Continue" at bounding box center [609, 284] width 55 height 22
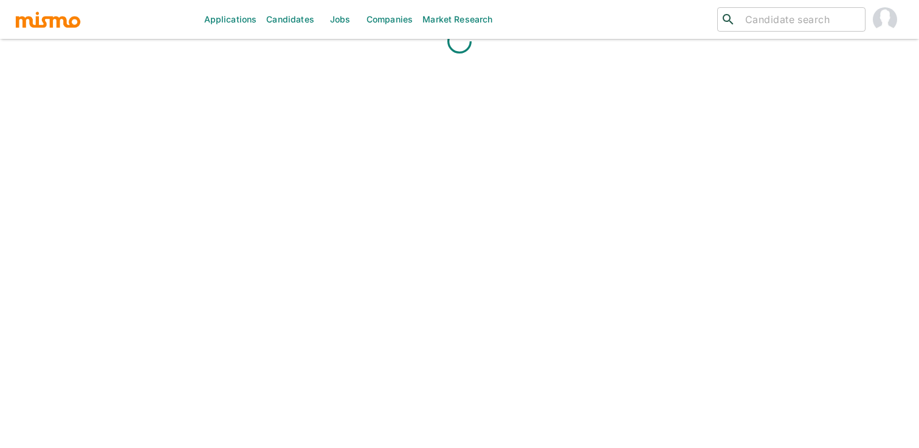
scroll to position [44, 0]
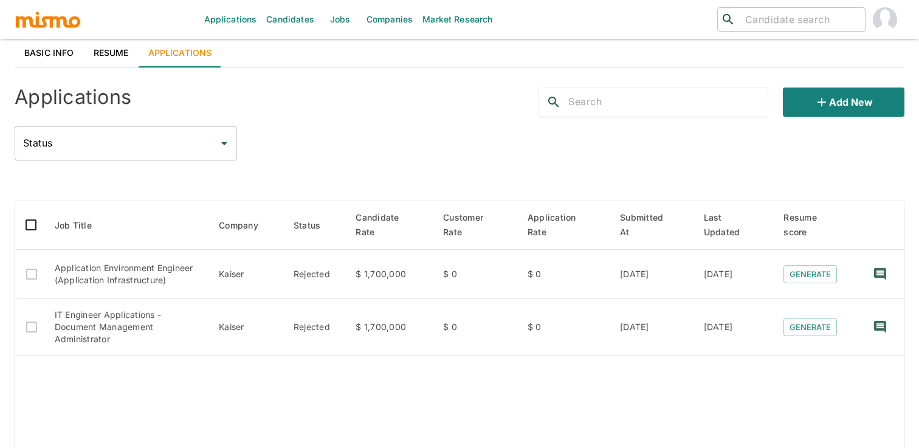
click at [67, 53] on link "Basic Info" at bounding box center [49, 52] width 69 height 29
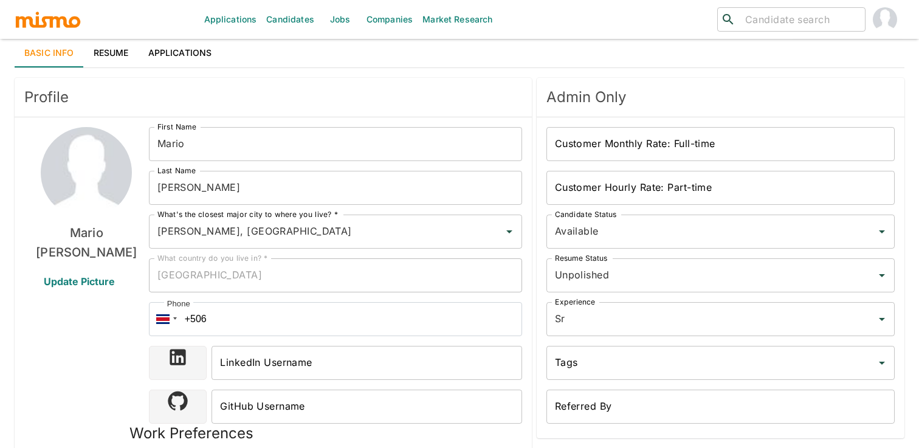
click at [91, 52] on link "Resume" at bounding box center [111, 52] width 55 height 29
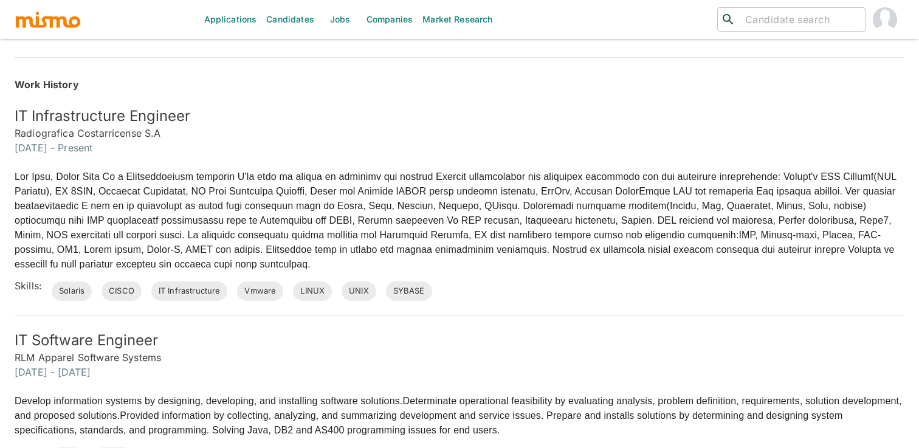
scroll to position [392, 0]
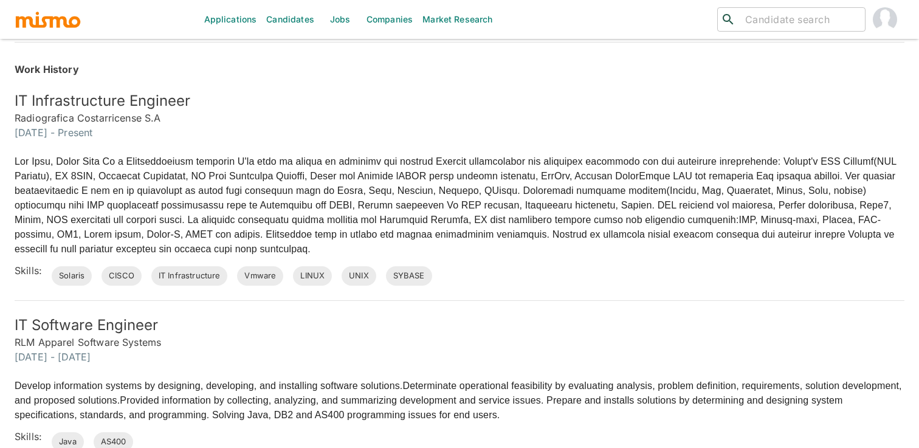
click at [583, 261] on div "Skills: Solaris CISCO IT Infrastructure Vmware LINUX UNIX SYBASE" at bounding box center [454, 266] width 899 height 39
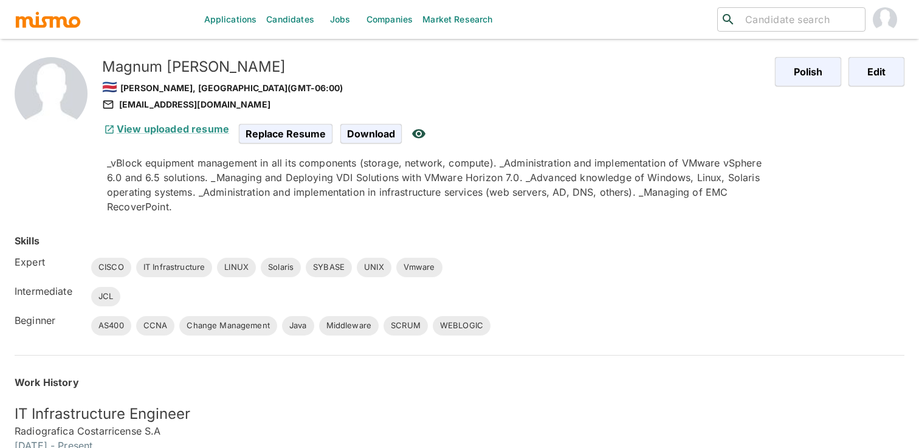
scroll to position [0, 0]
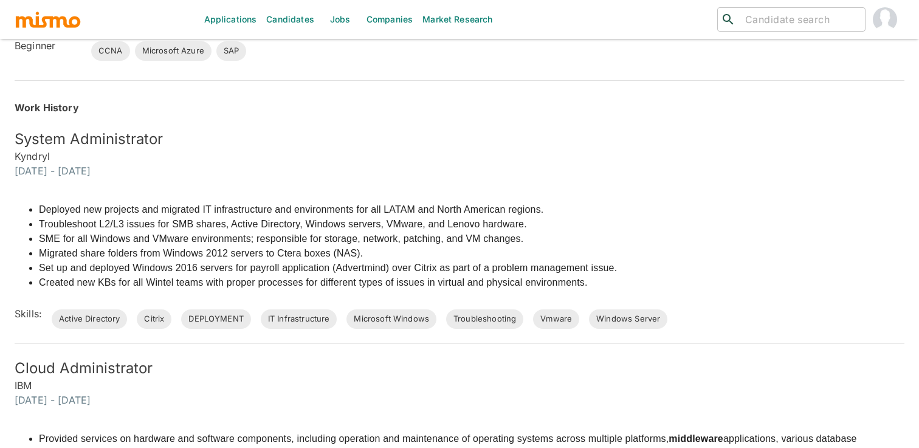
scroll to position [462, 0]
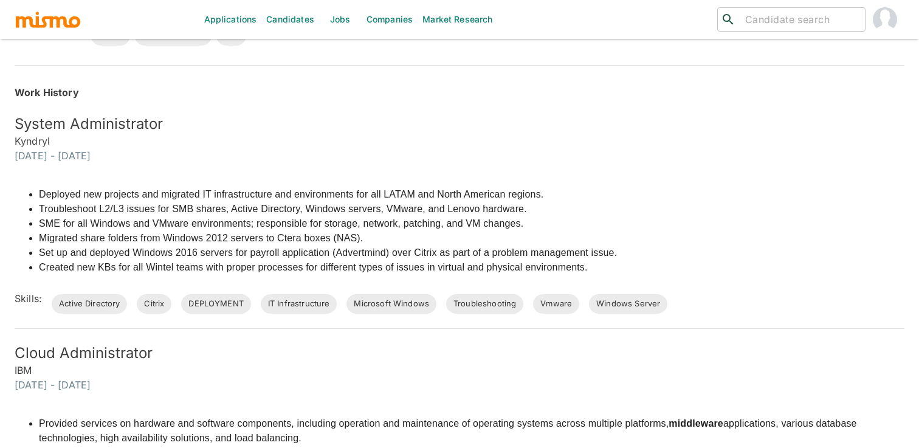
click at [768, 187] on div "Deployed new projects and migrated IT infrastructure and environments for all L…" at bounding box center [452, 238] width 904 height 151
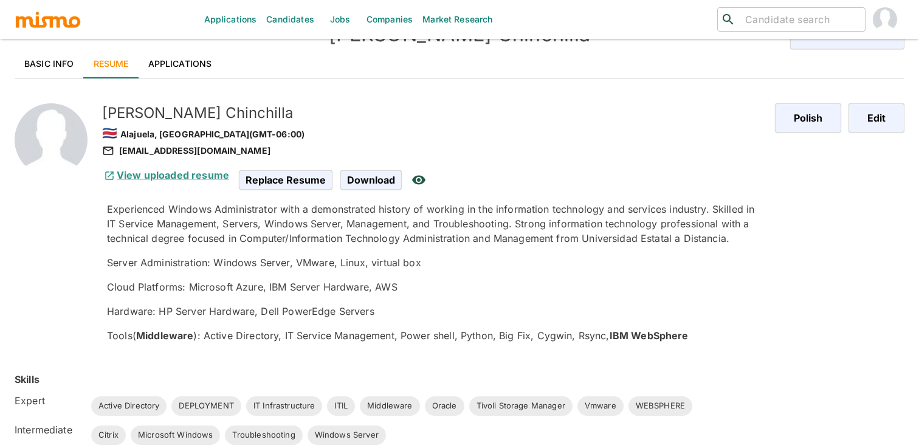
scroll to position [0, 0]
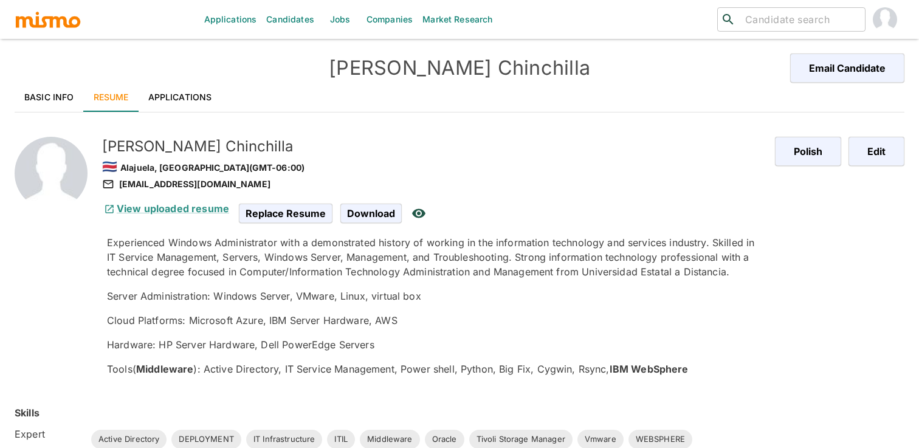
click at [58, 86] on link "Basic Info" at bounding box center [49, 97] width 69 height 29
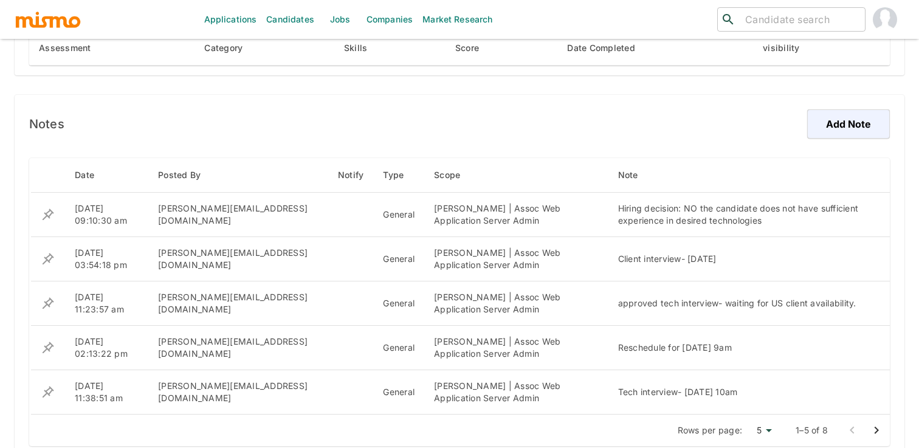
scroll to position [824, 0]
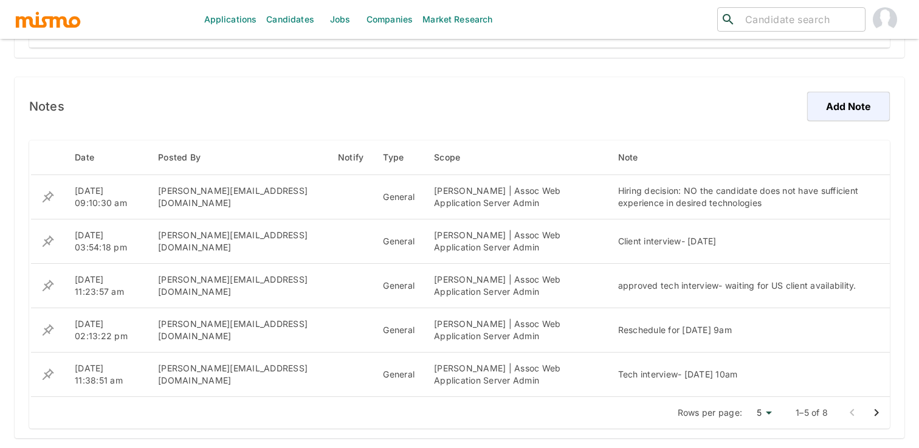
click at [884, 410] on button "Go to next page" at bounding box center [876, 412] width 24 height 24
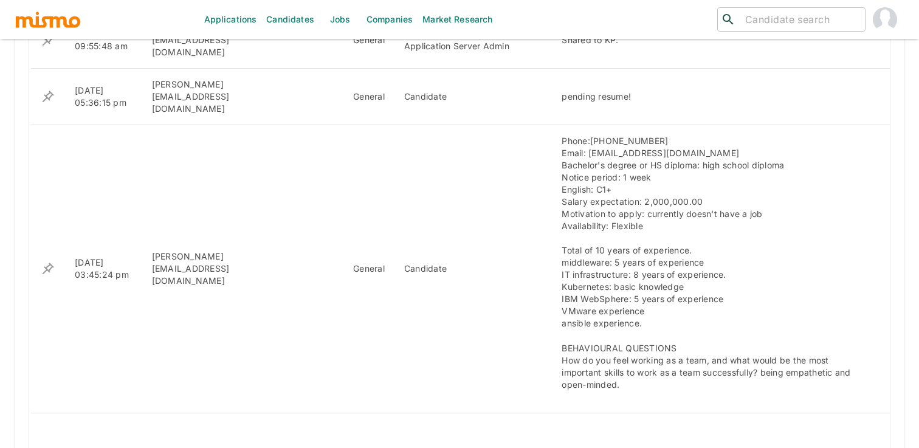
scroll to position [1031, 0]
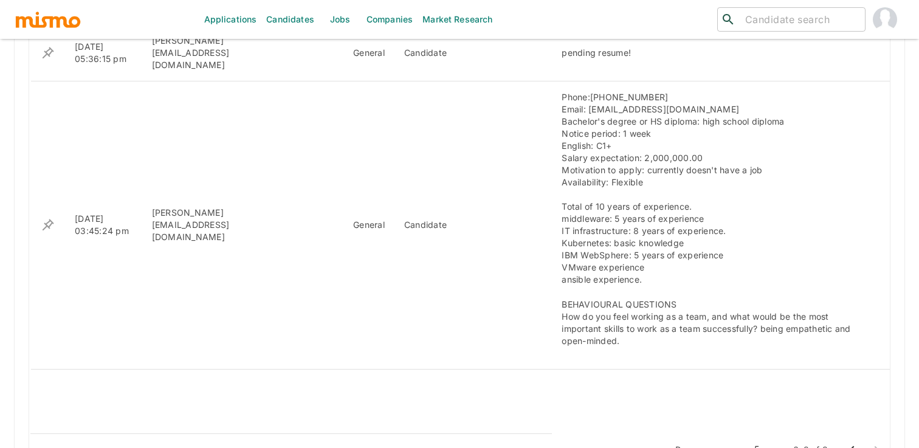
click at [849, 437] on button "Go to previous page" at bounding box center [852, 449] width 24 height 24
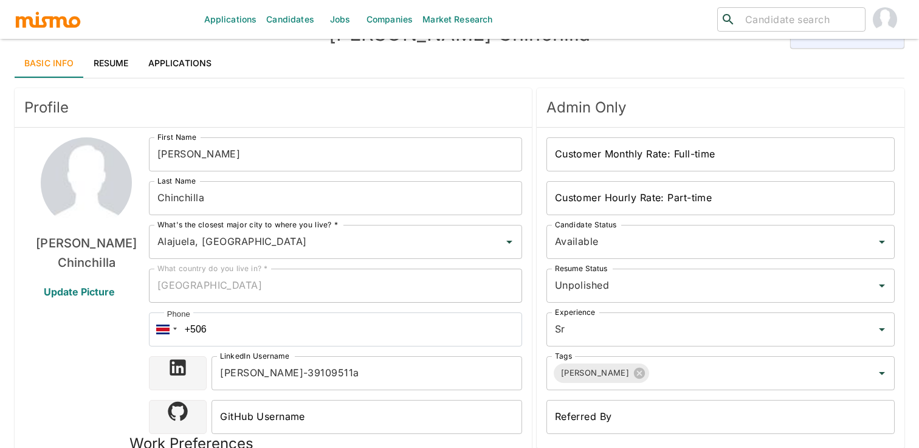
scroll to position [0, 0]
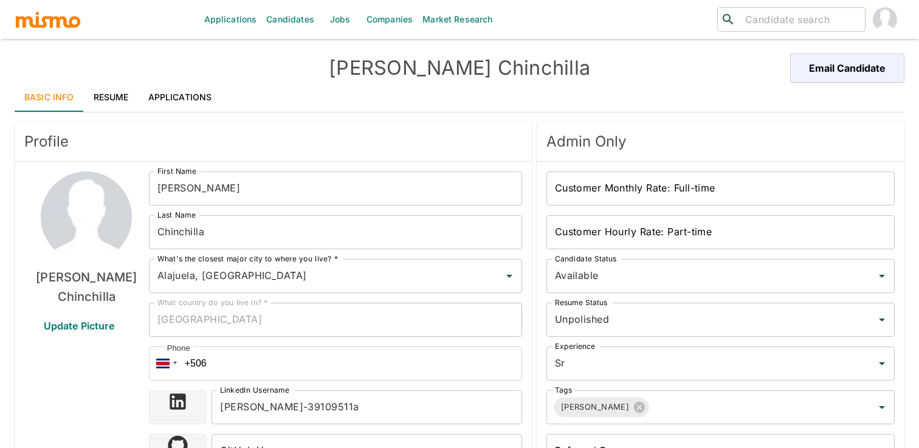
click at [145, 106] on link "Applications" at bounding box center [180, 97] width 83 height 29
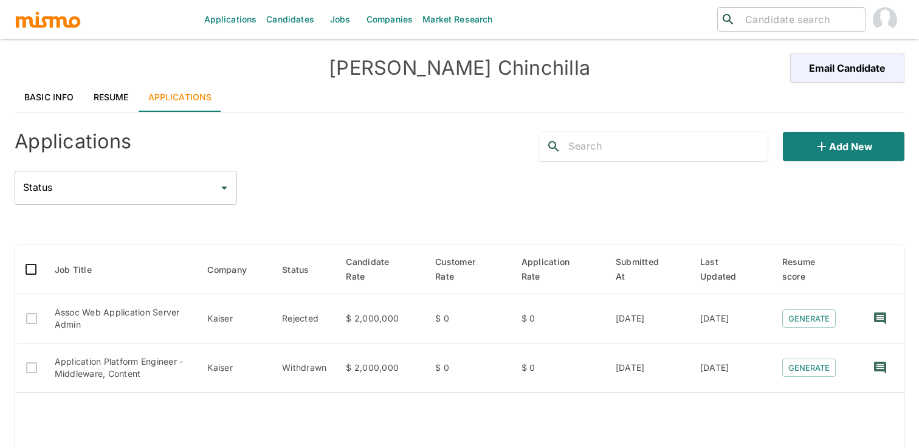
click at [59, 97] on link "Basic Info" at bounding box center [49, 97] width 69 height 29
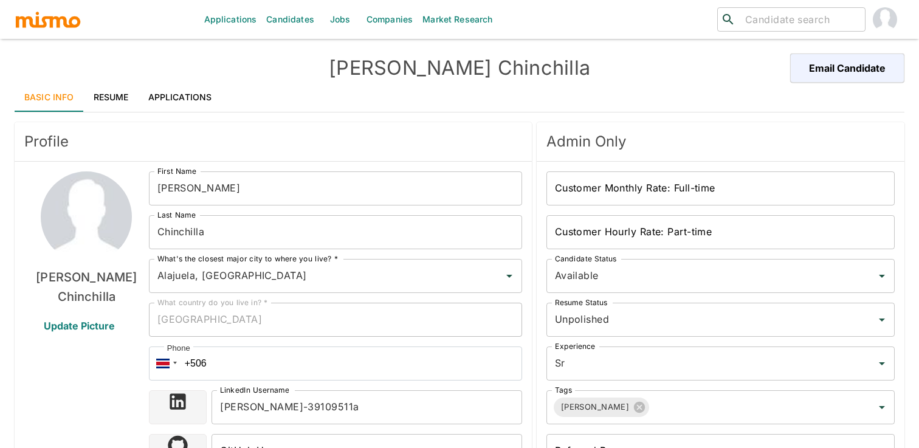
click at [395, 66] on h4 "Edwin Chinchilla" at bounding box center [459, 68] width 445 height 24
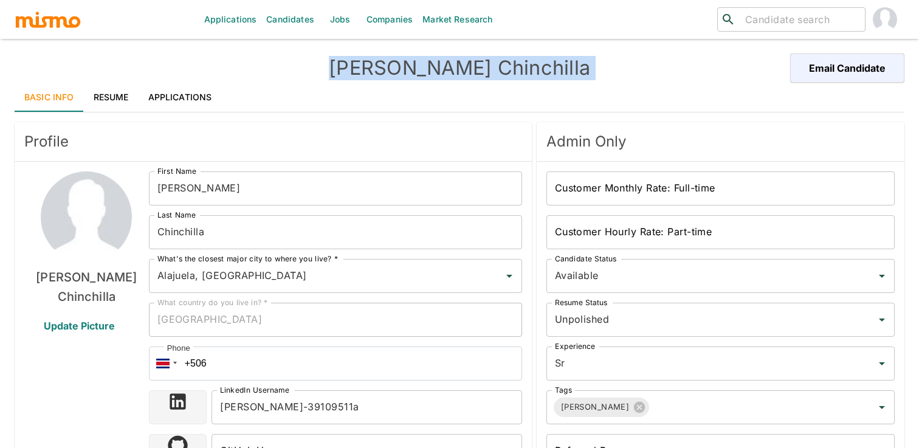
copy div "Edwin Chinchilla Email Candidate"
click at [438, 117] on div "Profile Edwin Chinchilla Update Picture First Name Edwin First Name Last Name C…" at bounding box center [271, 421] width 522 height 608
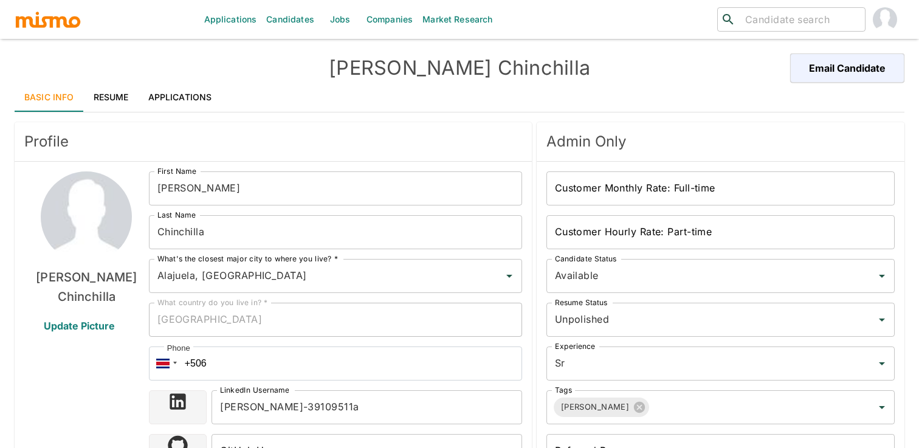
click at [126, 92] on link "Resume" at bounding box center [111, 97] width 55 height 29
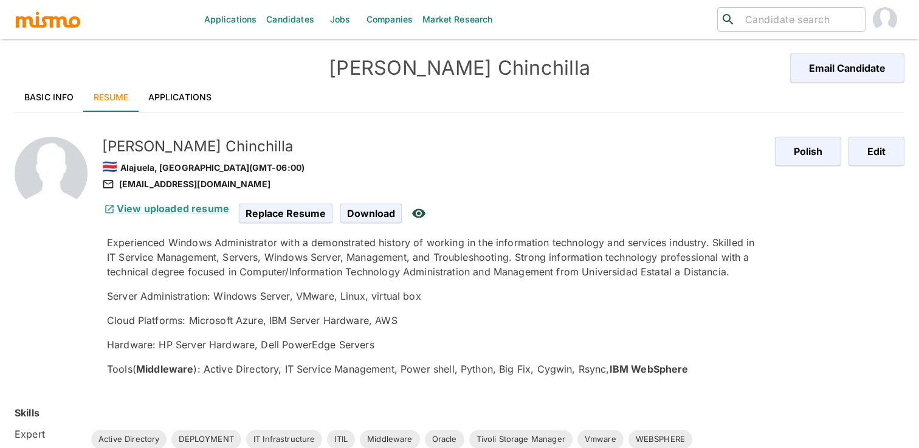
click at [39, 101] on link "Basic Info" at bounding box center [49, 97] width 69 height 29
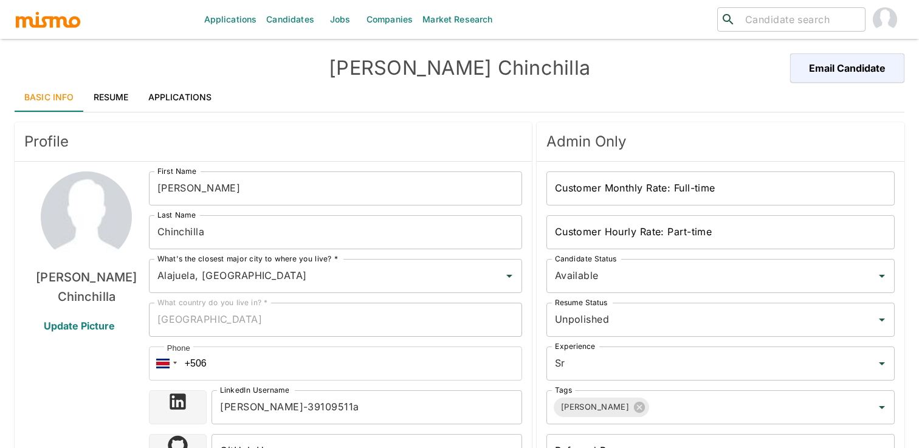
click at [537, 84] on div "Basic Info Resume Applications" at bounding box center [459, 97] width 889 height 29
click at [544, 74] on h4 "Edwin Chinchilla" at bounding box center [459, 68] width 445 height 24
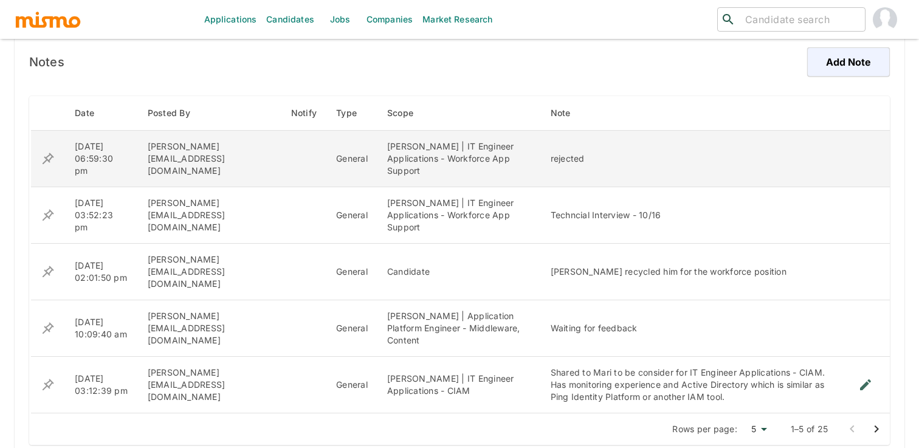
scroll to position [873, 0]
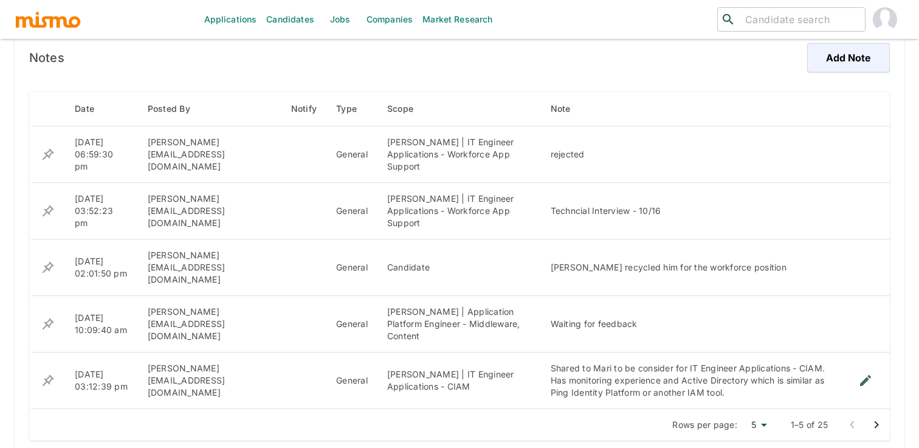
click at [880, 417] on icon "Go to next page" at bounding box center [876, 424] width 15 height 15
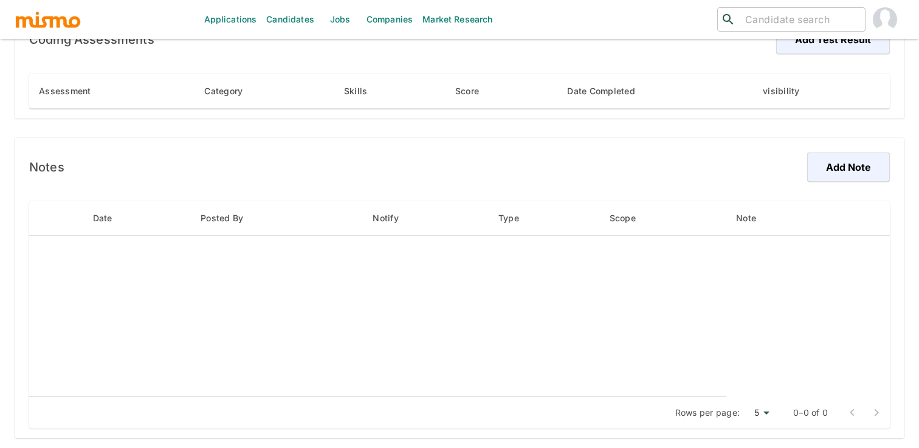
scroll to position [824, 0]
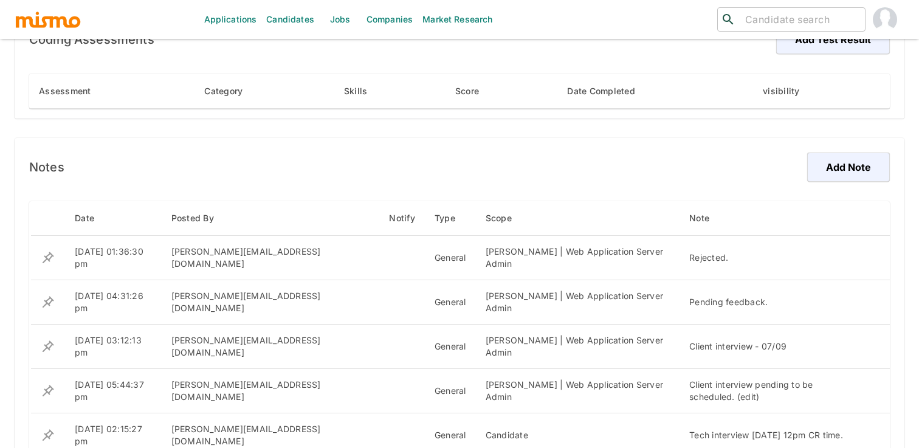
scroll to position [776, 0]
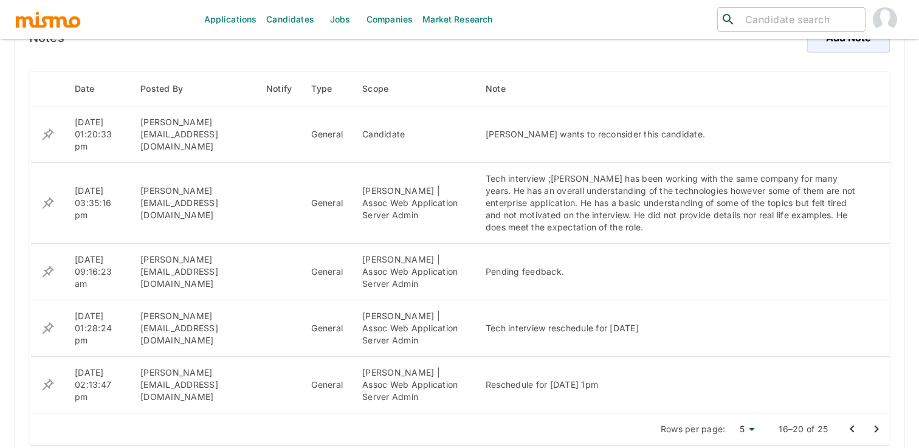
scroll to position [897, 0]
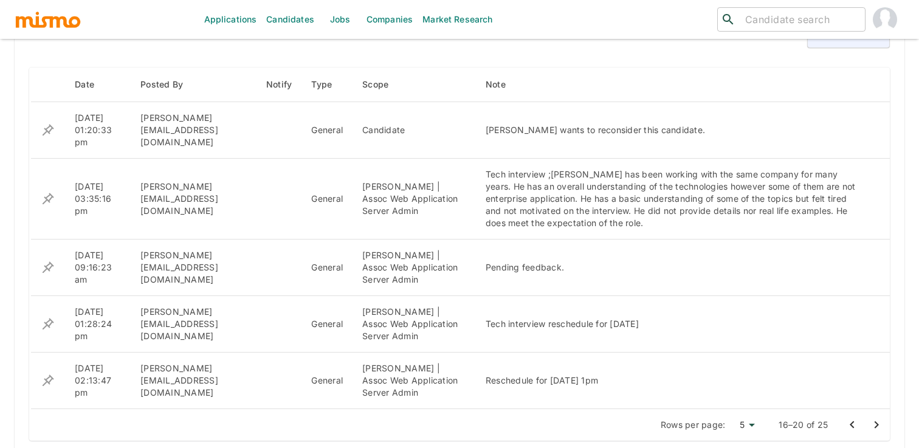
click at [881, 417] on icon "Go to next page" at bounding box center [876, 424] width 15 height 15
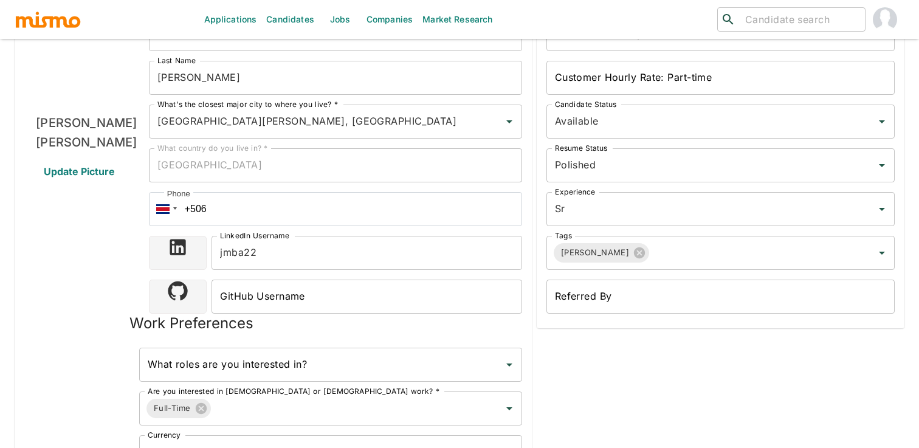
scroll to position [0, 0]
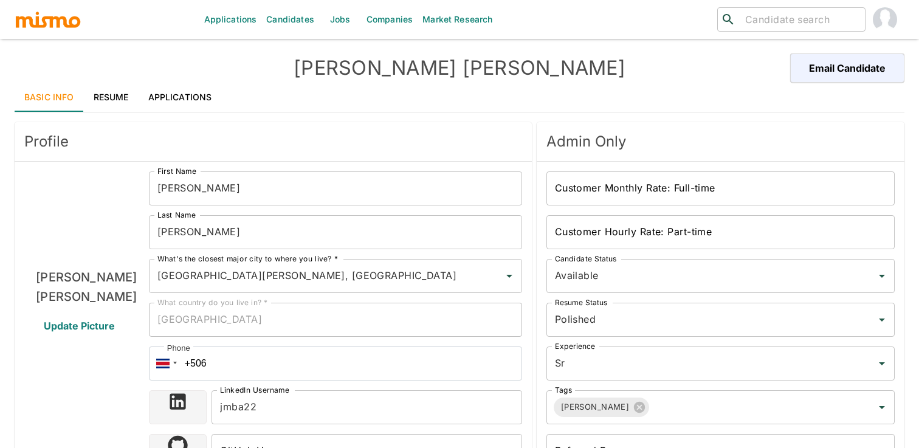
click at [118, 91] on link "Resume" at bounding box center [111, 97] width 55 height 29
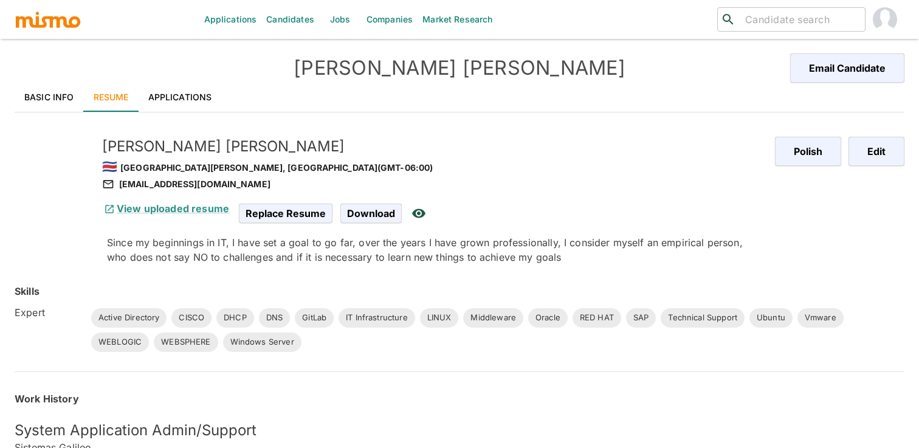
click at [513, 168] on div "🇨🇷 [GEOGRAPHIC_DATA][PERSON_NAME], [GEOGRAPHIC_DATA] (GMT-06:00)" at bounding box center [433, 166] width 663 height 21
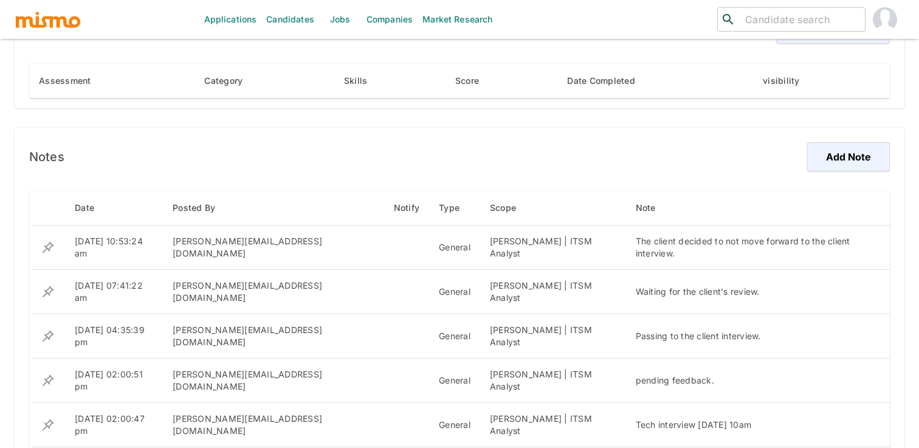
scroll to position [776, 0]
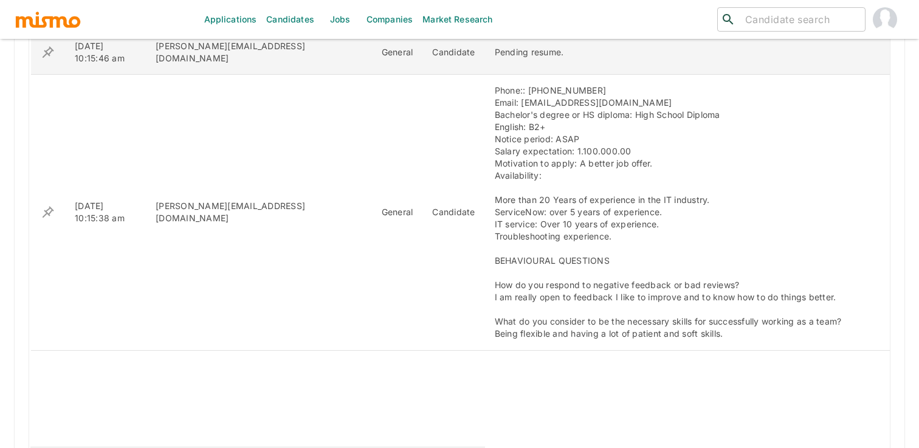
scroll to position [1019, 0]
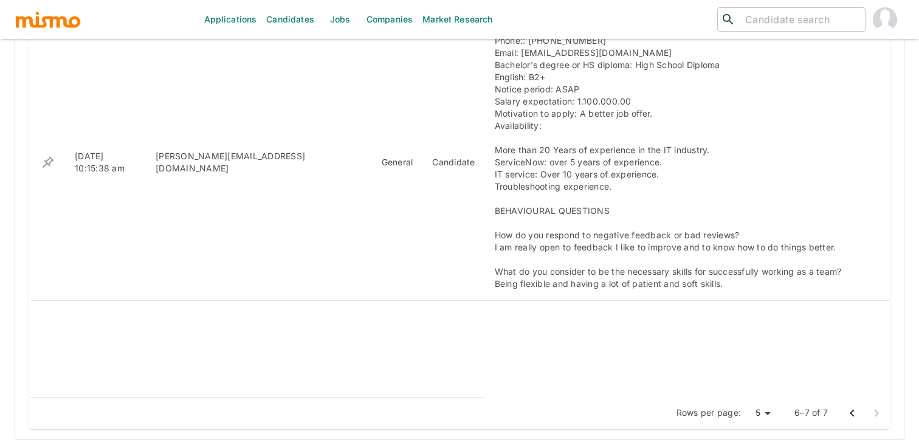
click at [852, 406] on icon "Go to previous page" at bounding box center [851, 413] width 15 height 15
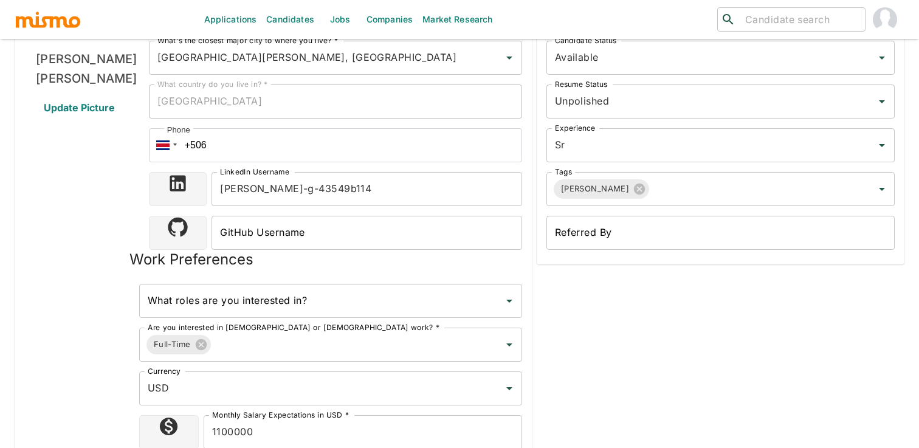
scroll to position [0, 0]
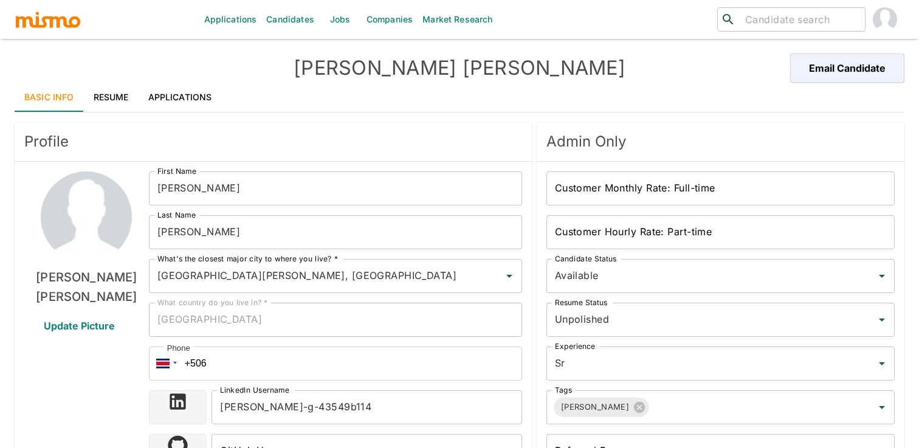
click at [133, 94] on link "Resume" at bounding box center [111, 97] width 55 height 29
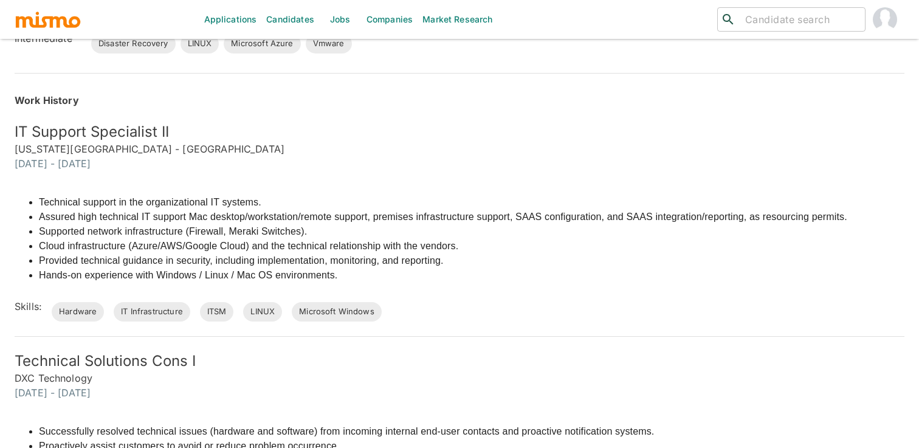
scroll to position [431, 0]
click at [538, 128] on h5 "IT Support Specialist II" at bounding box center [459, 130] width 889 height 19
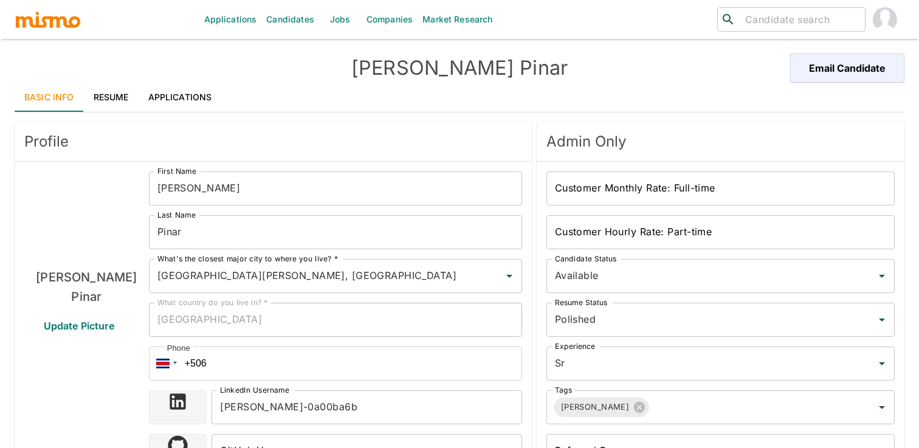
click at [120, 101] on link "Resume" at bounding box center [111, 97] width 55 height 29
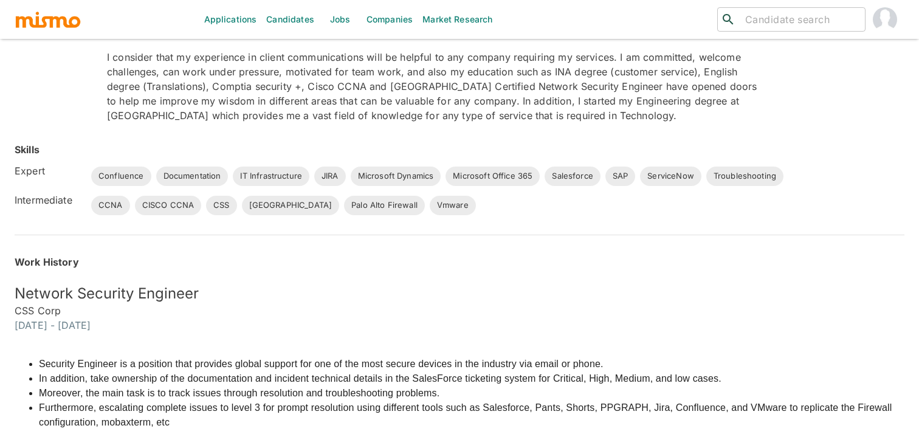
scroll to position [187, 0]
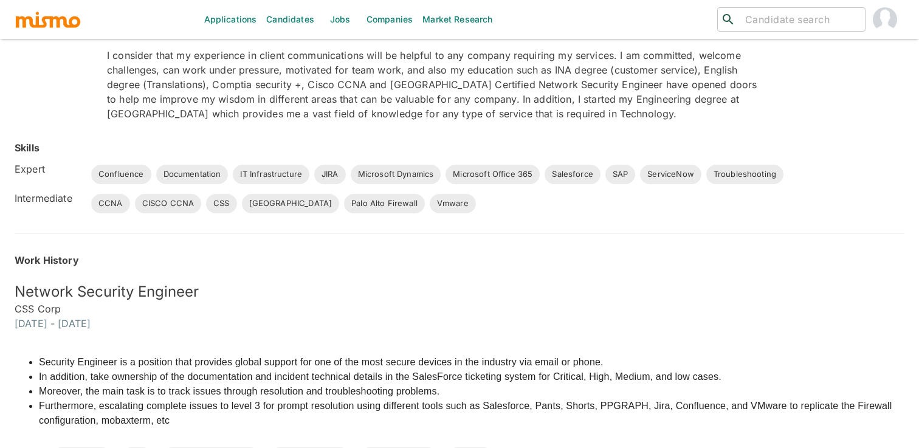
click at [564, 321] on h6 "September 2022 - December 2023" at bounding box center [459, 323] width 889 height 15
click at [652, 279] on div "Network Security Engineer CSS Corp September 2022 - December 2023" at bounding box center [452, 298] width 904 height 63
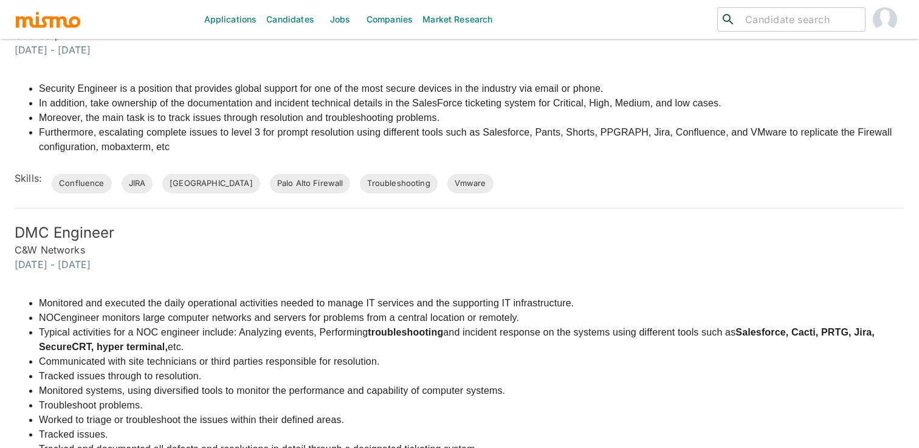
scroll to position [454, 0]
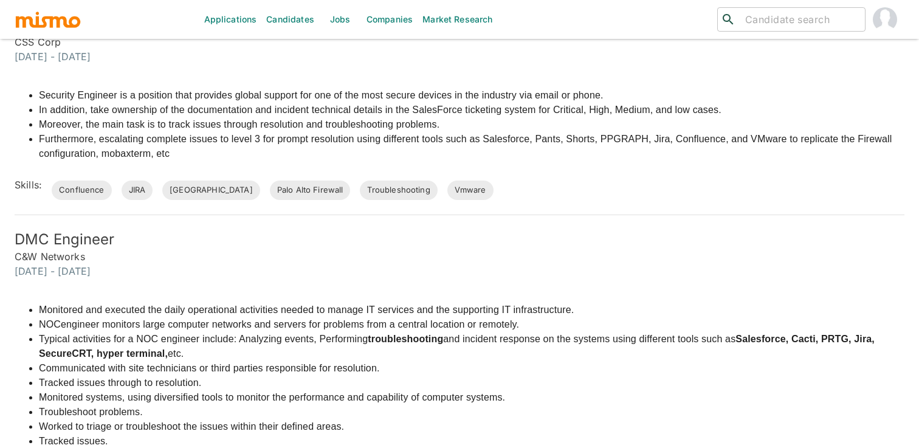
click at [657, 254] on h6 "C&W Networks" at bounding box center [459, 256] width 889 height 15
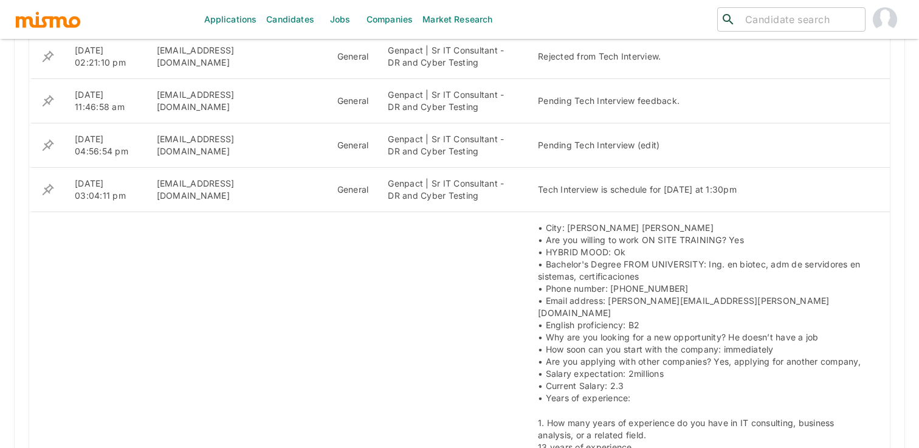
scroll to position [966, 0]
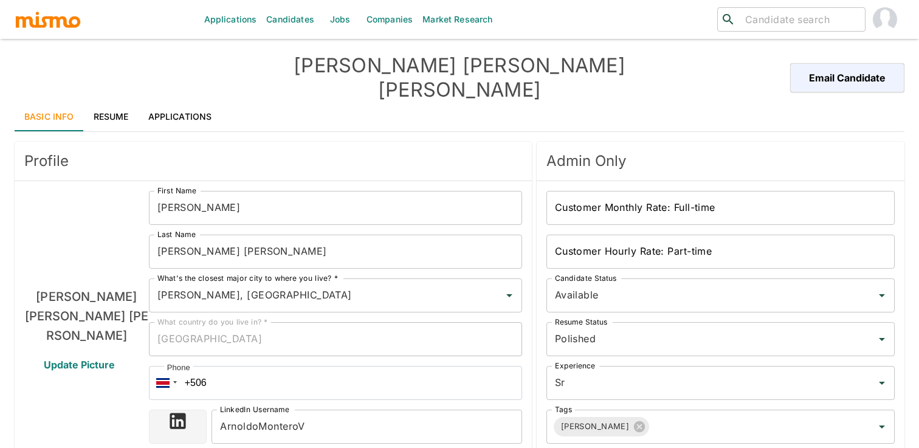
click at [108, 104] on link "Resume" at bounding box center [111, 116] width 55 height 29
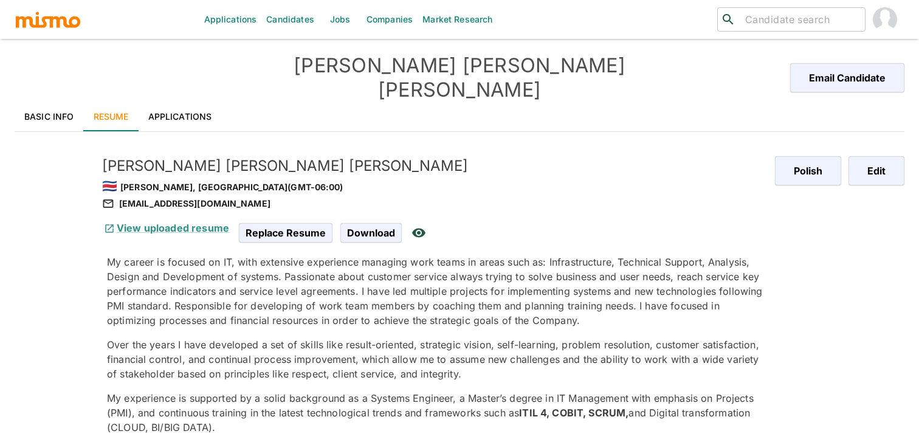
click at [236, 102] on div "Basic Info Resume Applications" at bounding box center [459, 116] width 889 height 29
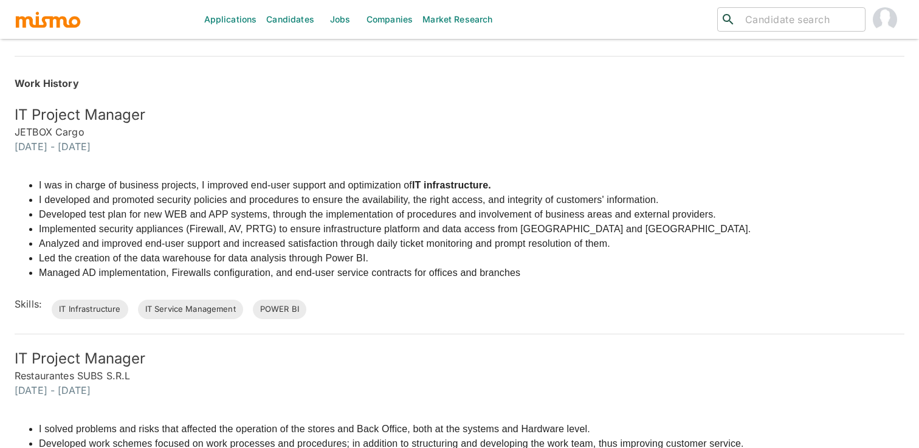
scroll to position [540, 0]
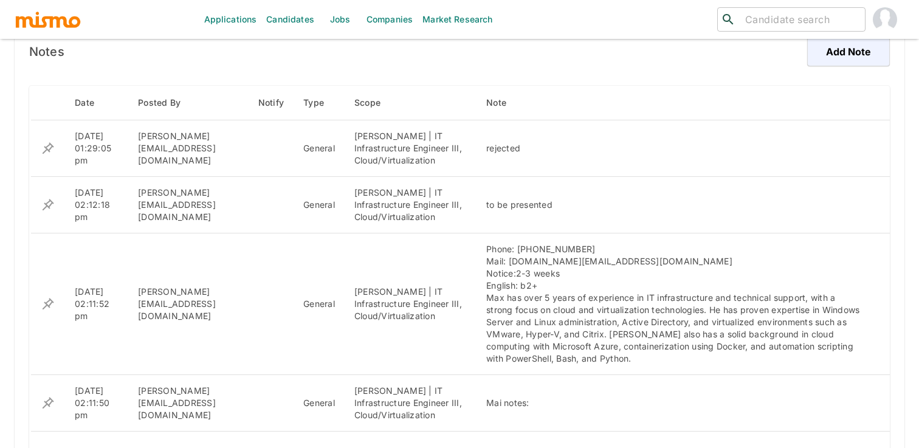
scroll to position [898, 0]
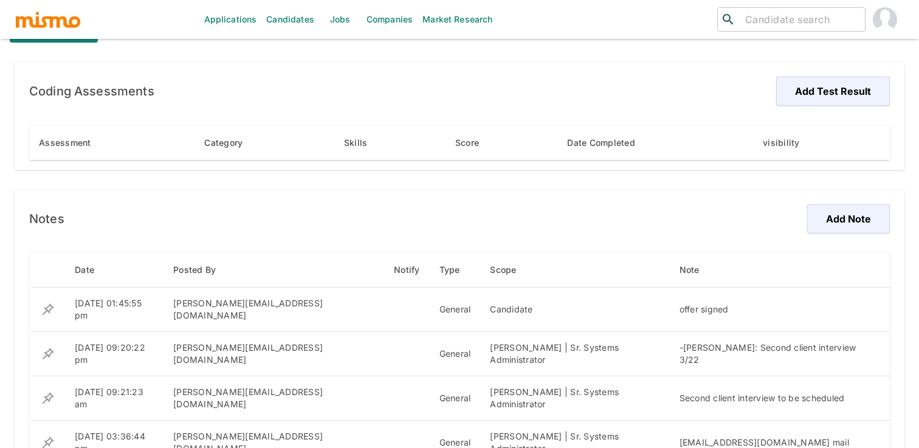
scroll to position [776, 0]
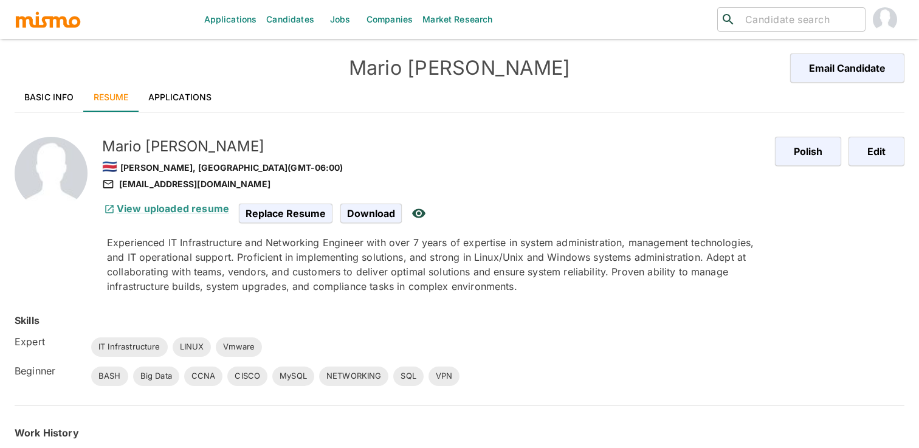
click at [410, 73] on h4 "[PERSON_NAME] [PERSON_NAME]" at bounding box center [459, 68] width 445 height 24
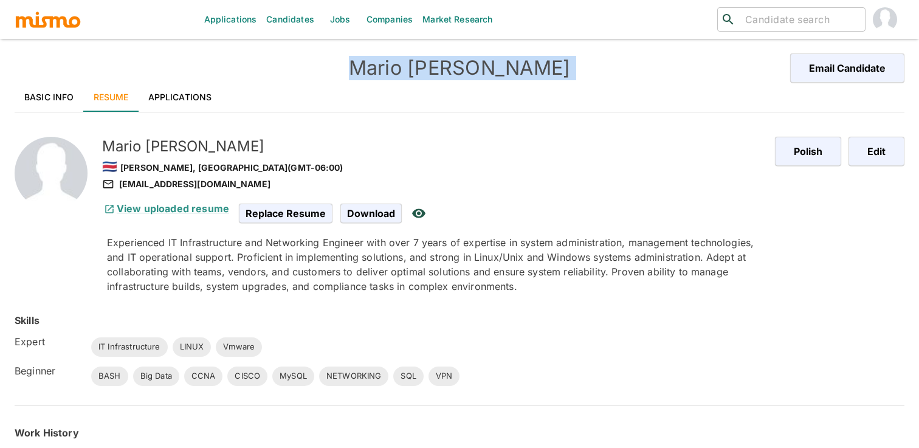
copy div "[PERSON_NAME] [PERSON_NAME] Email Candidate"
click at [214, 70] on div "[PERSON_NAME] [PERSON_NAME] Email Candidate" at bounding box center [459, 67] width 889 height 29
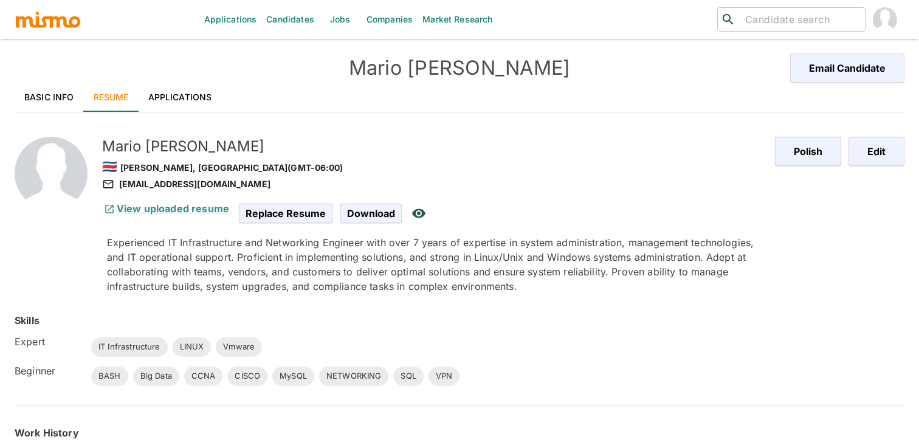
click at [94, 95] on link "Resume" at bounding box center [111, 97] width 55 height 29
click at [65, 98] on link "Basic Info" at bounding box center [49, 97] width 69 height 29
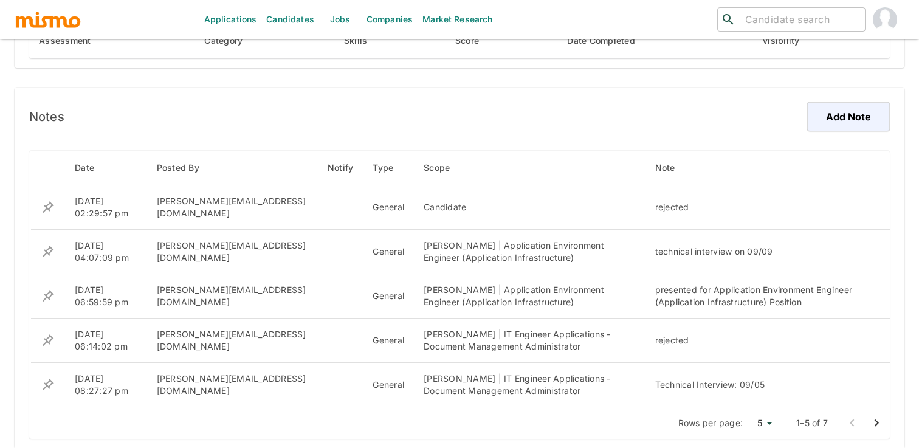
scroll to position [824, 0]
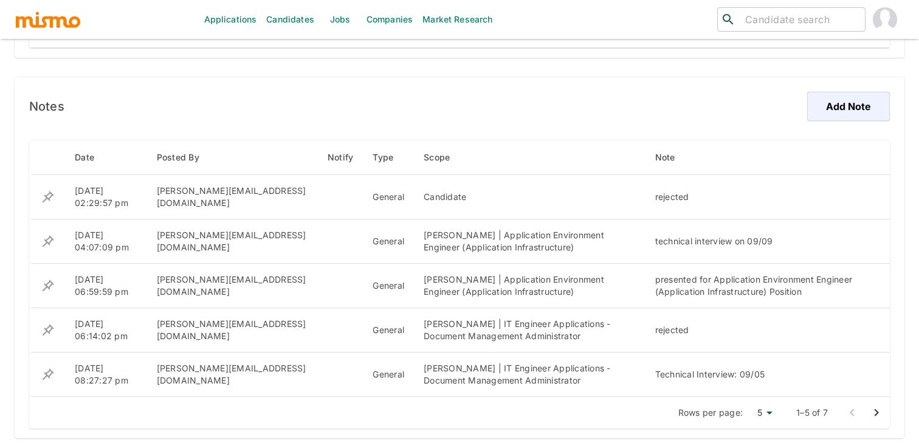
click at [877, 409] on icon "Go to next page" at bounding box center [876, 412] width 15 height 15
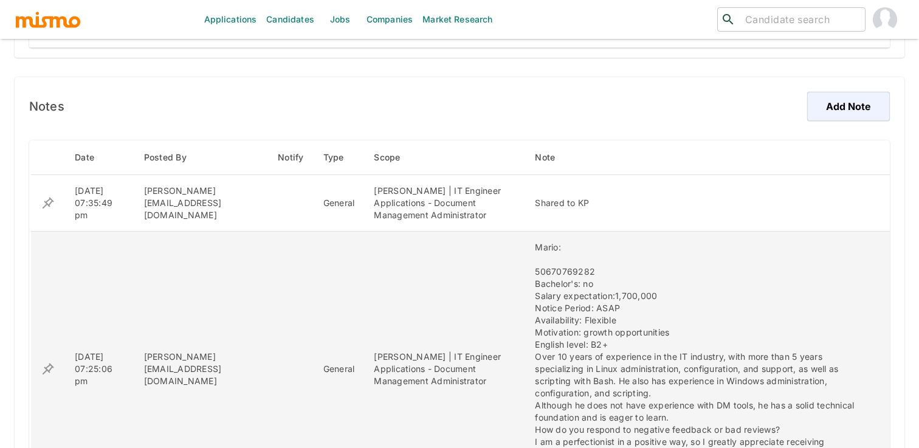
click at [112, 347] on td "[DATE] 07:25:06 pm" at bounding box center [99, 368] width 69 height 275
copy td "[DATE] 07:25:06 pm"
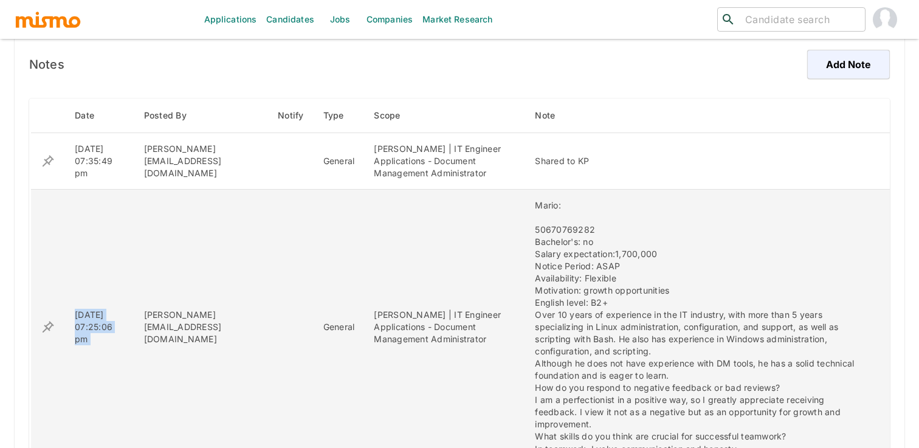
scroll to position [875, 0]
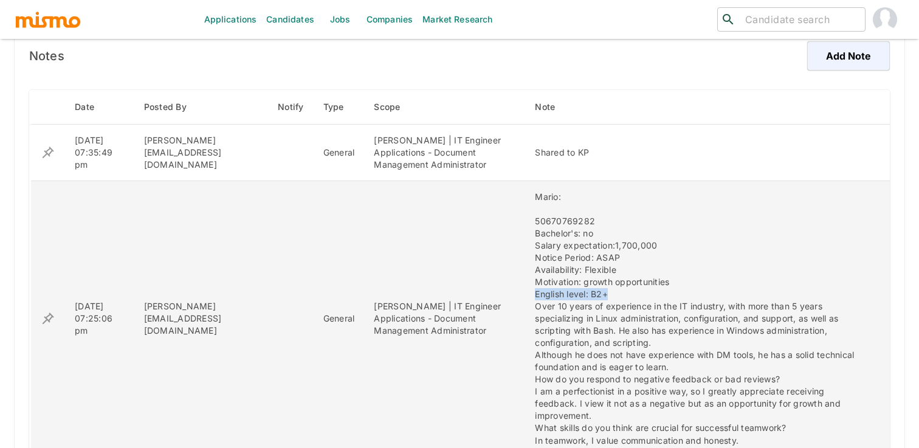
drag, startPoint x: 502, startPoint y: 293, endPoint x: 577, endPoint y: 290, distance: 75.4
click at [577, 290] on div "Mario: 50670769282 Bachelor's: no Salary expectation:1,700,000 Notice Period: A…" at bounding box center [698, 318] width 326 height 255
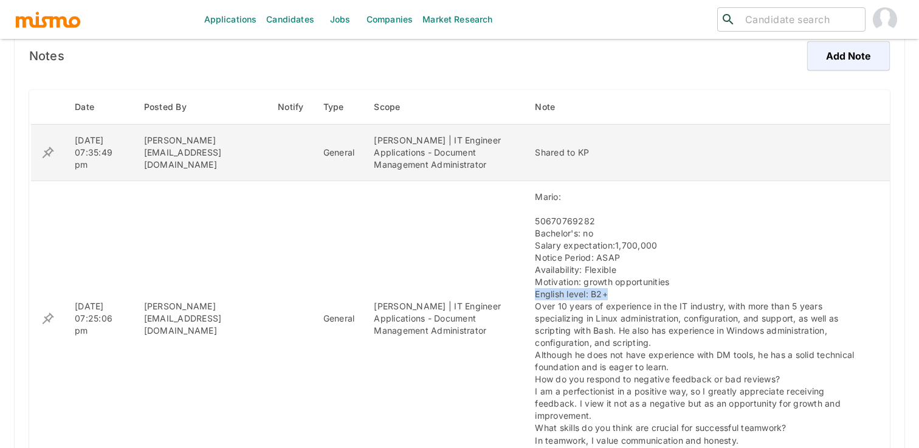
copy div "English level: B2+"
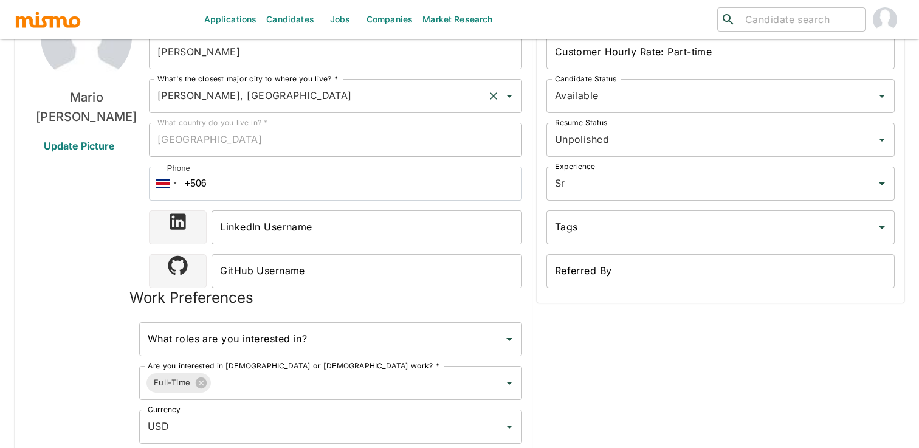
scroll to position [0, 0]
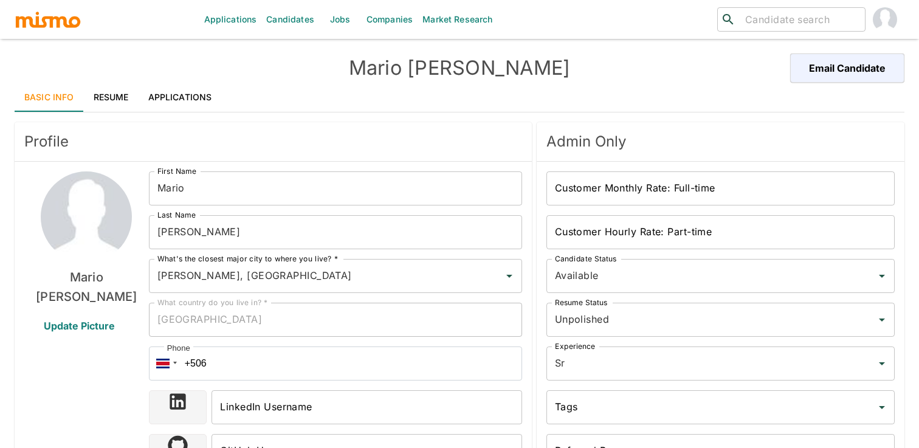
click at [111, 98] on link "Resume" at bounding box center [111, 97] width 55 height 29
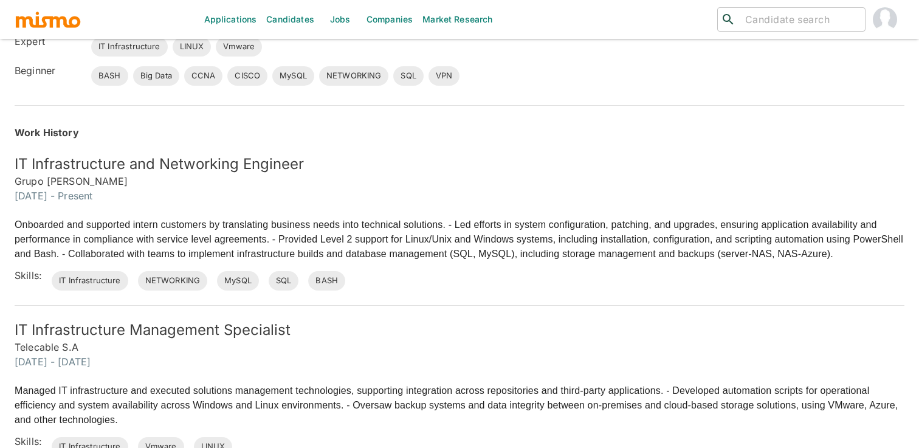
scroll to position [306, 0]
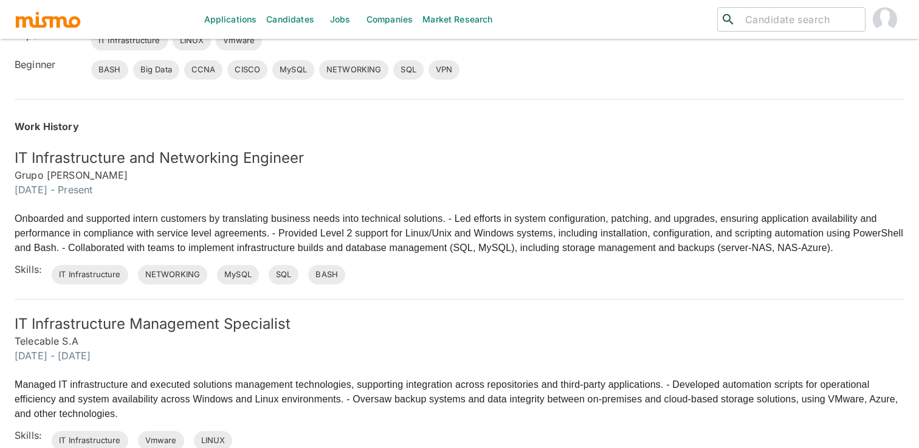
click at [431, 147] on div "IT Infrastructure and Networking Engineer Grupo [PERSON_NAME] [DATE] - Present" at bounding box center [452, 165] width 904 height 63
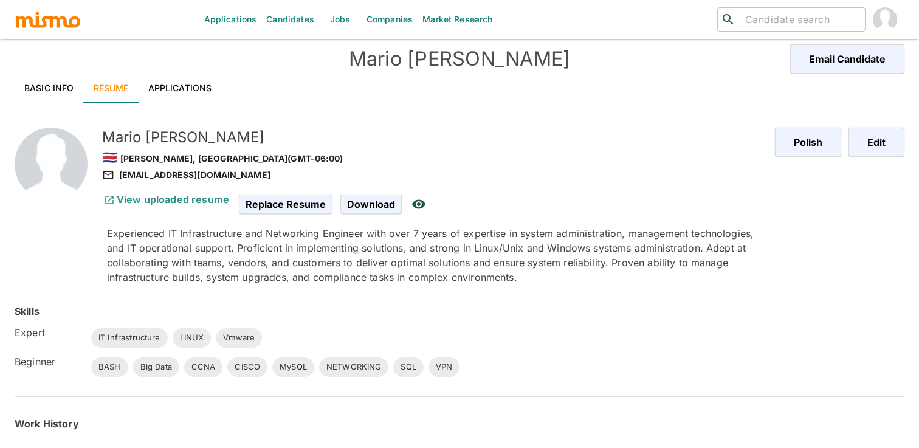
scroll to position [0, 0]
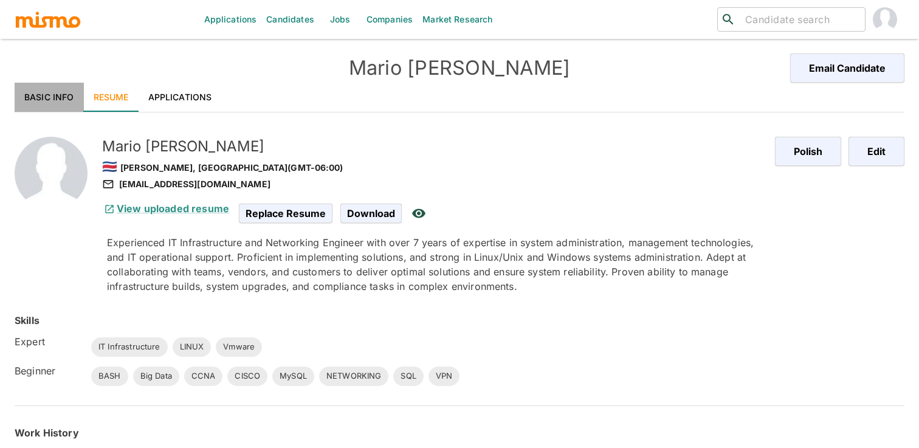
click at [52, 90] on link "Basic Info" at bounding box center [49, 97] width 69 height 29
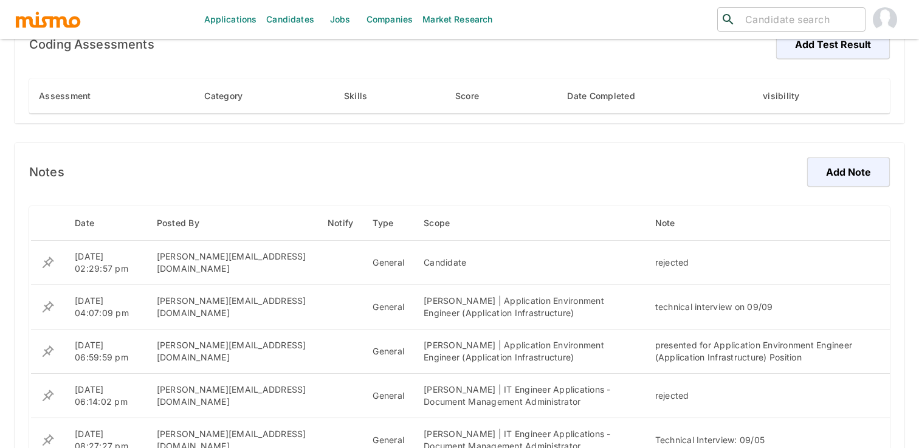
scroll to position [824, 0]
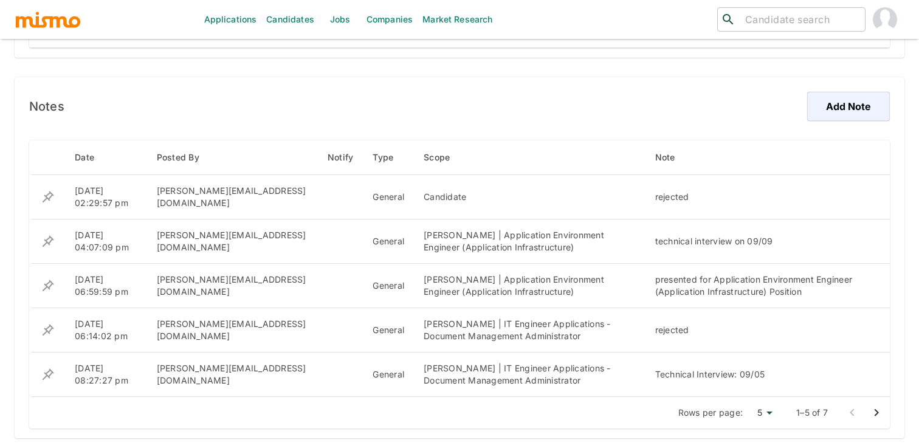
click at [879, 409] on icon "Go to next page" at bounding box center [876, 412] width 15 height 15
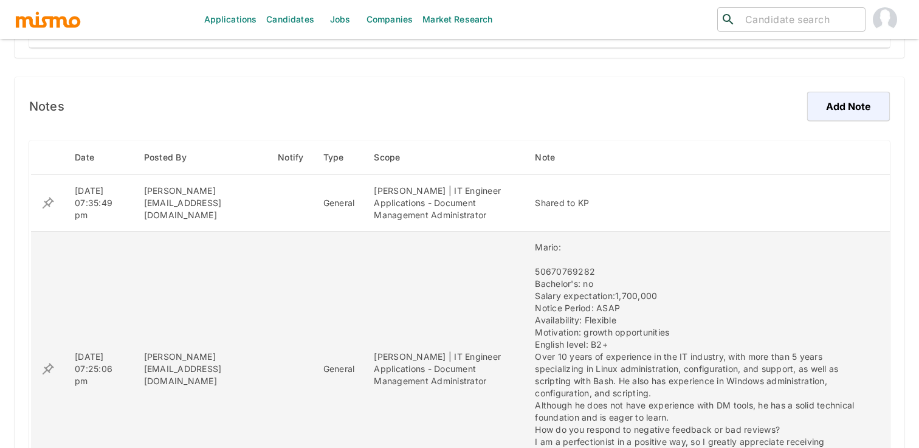
click at [549, 266] on div "Mario: 50670769282 Bachelor's: no Salary expectation:1,700,000 Notice Period: A…" at bounding box center [698, 368] width 326 height 255
copy div "50670769282"
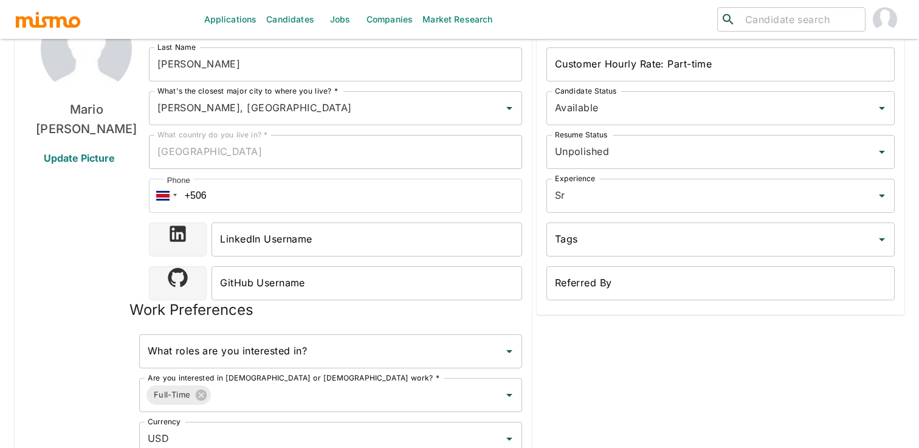
scroll to position [255, 0]
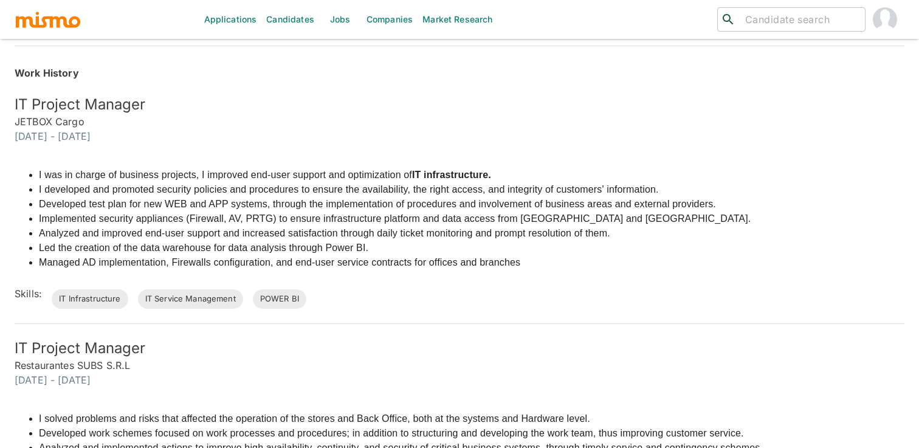
scroll to position [521, 0]
